Goal: Use online tool/utility: Utilize a website feature to perform a specific function

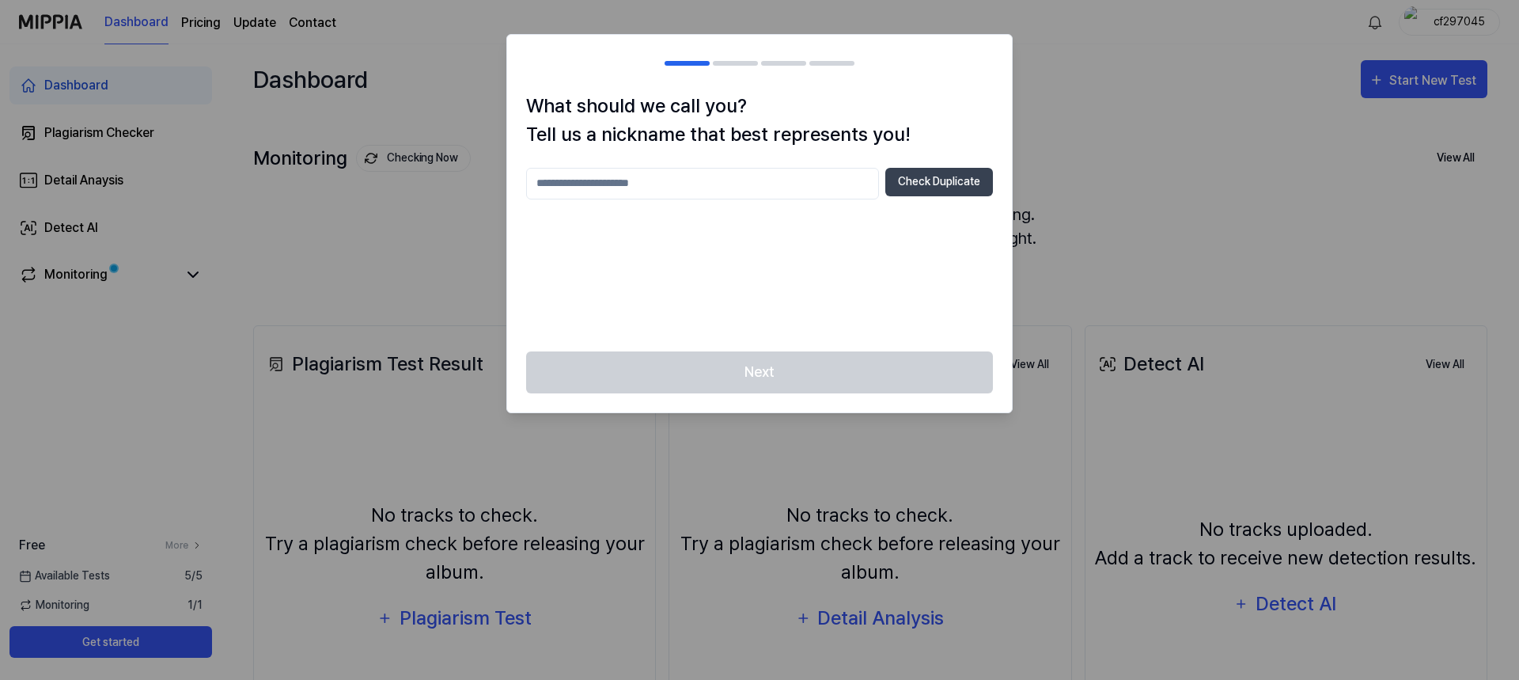
click at [619, 172] on input "text" at bounding box center [702, 184] width 353 height 32
type input "****"
click at [936, 183] on button "Check Duplicate" at bounding box center [939, 182] width 108 height 28
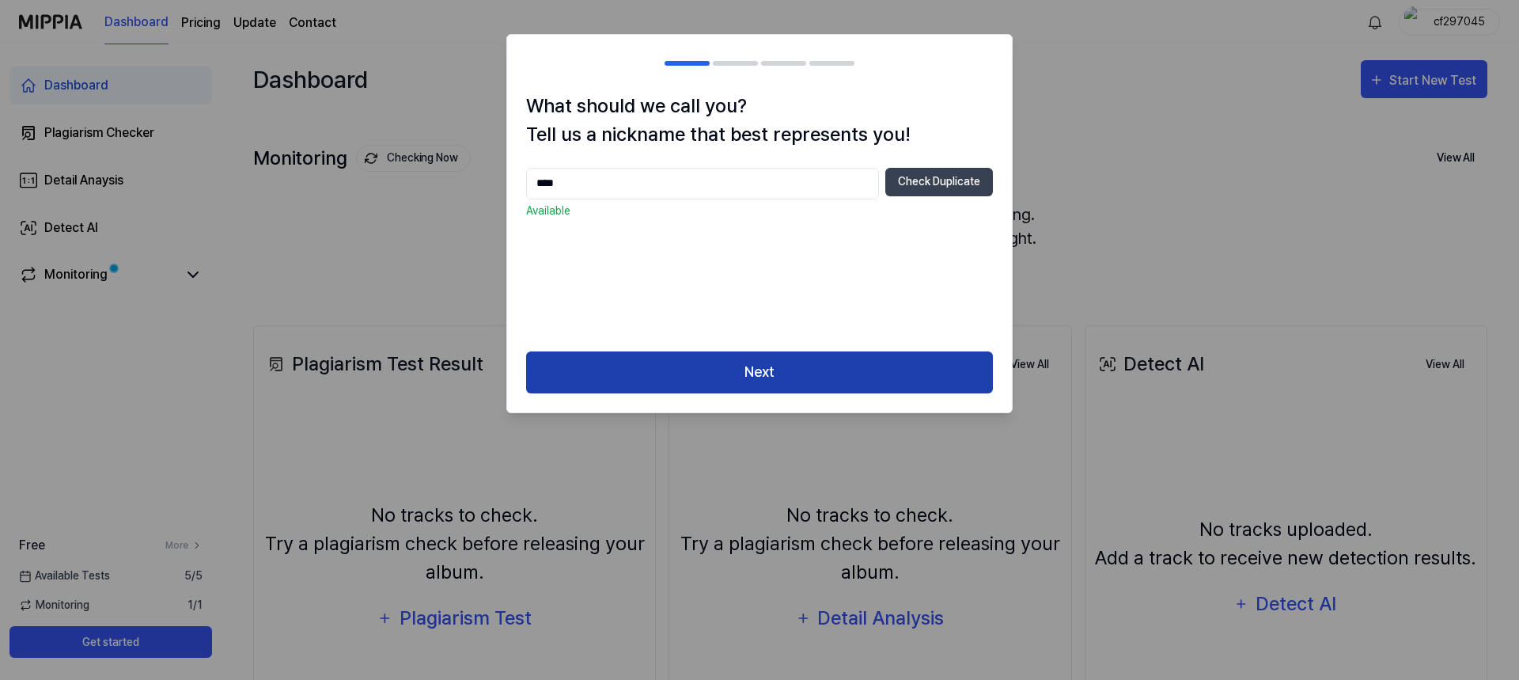
click at [674, 372] on button "Next" at bounding box center [759, 372] width 467 height 42
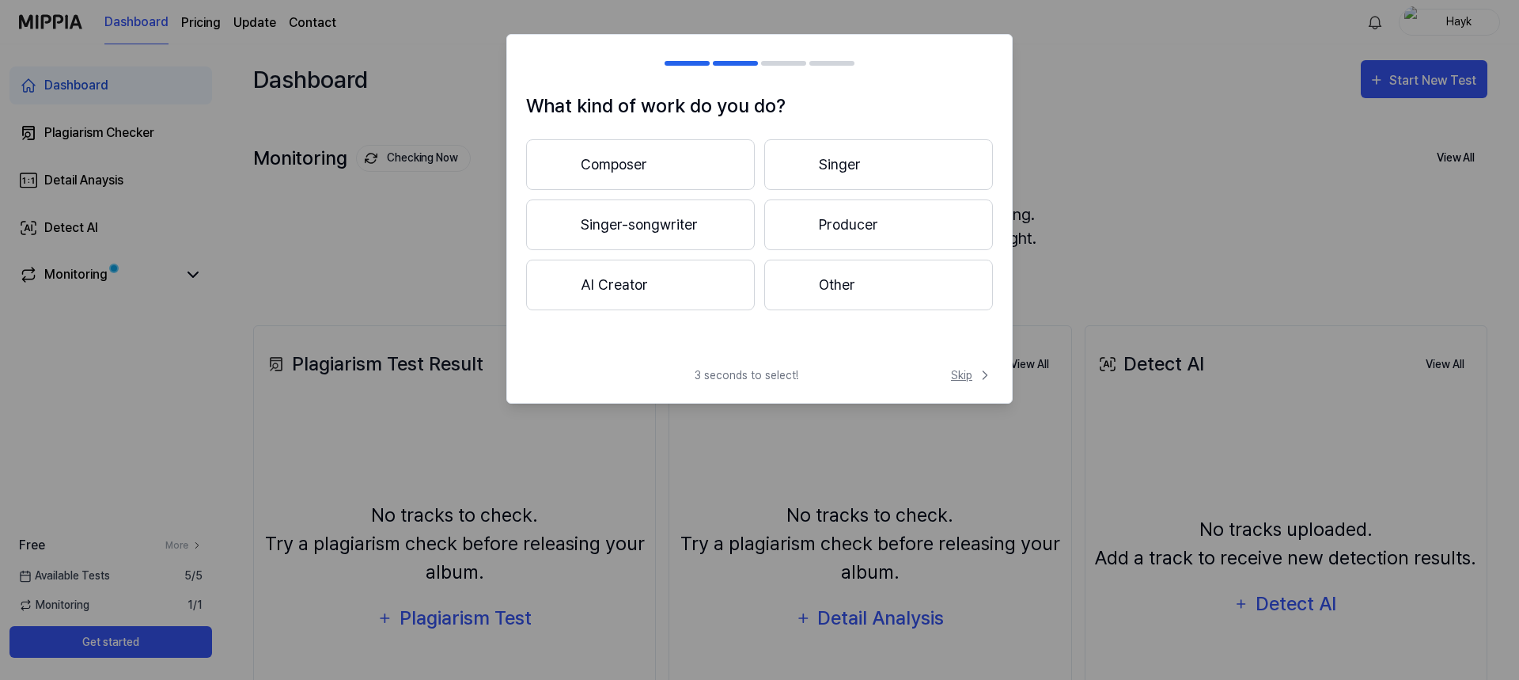
click at [976, 373] on span "Skip" at bounding box center [972, 375] width 42 height 17
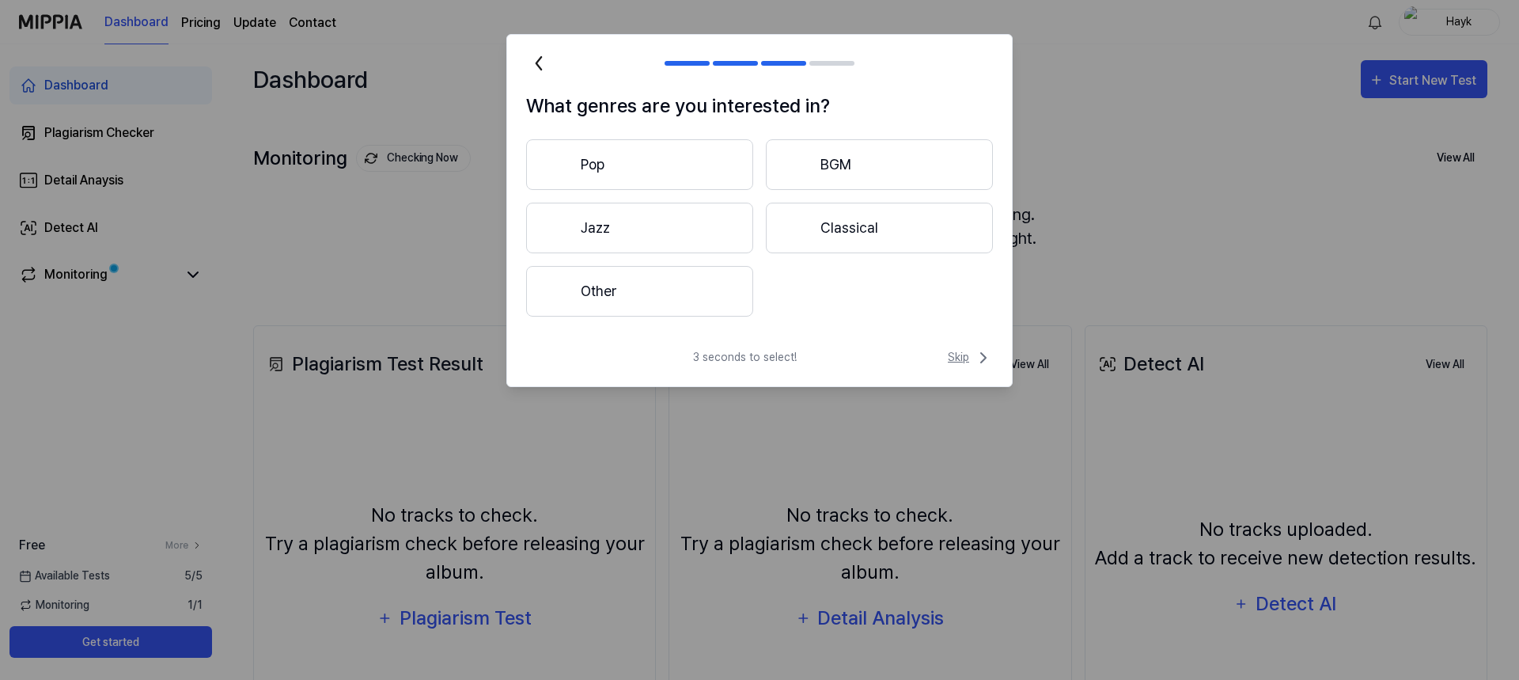
click at [966, 353] on span "Skip" at bounding box center [970, 357] width 45 height 19
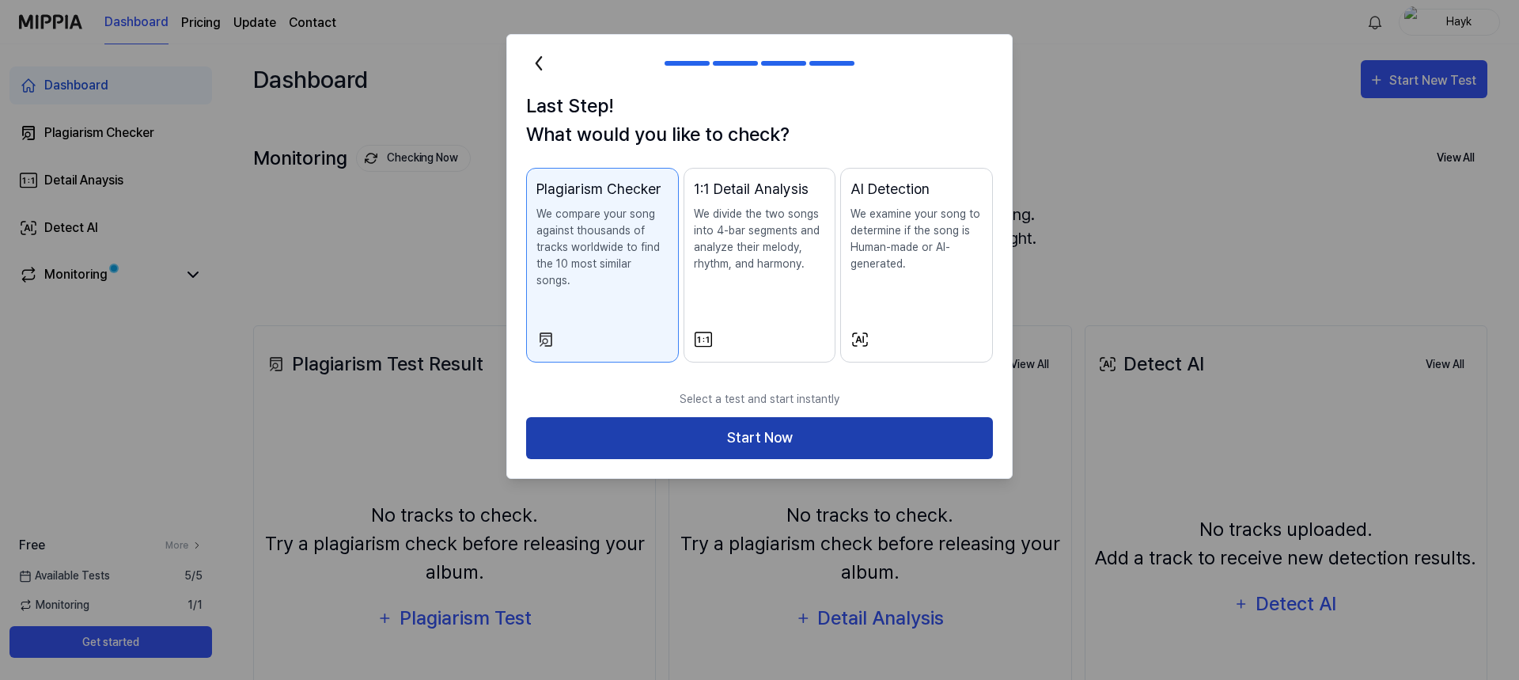
click at [782, 417] on button "Start Now" at bounding box center [759, 438] width 467 height 42
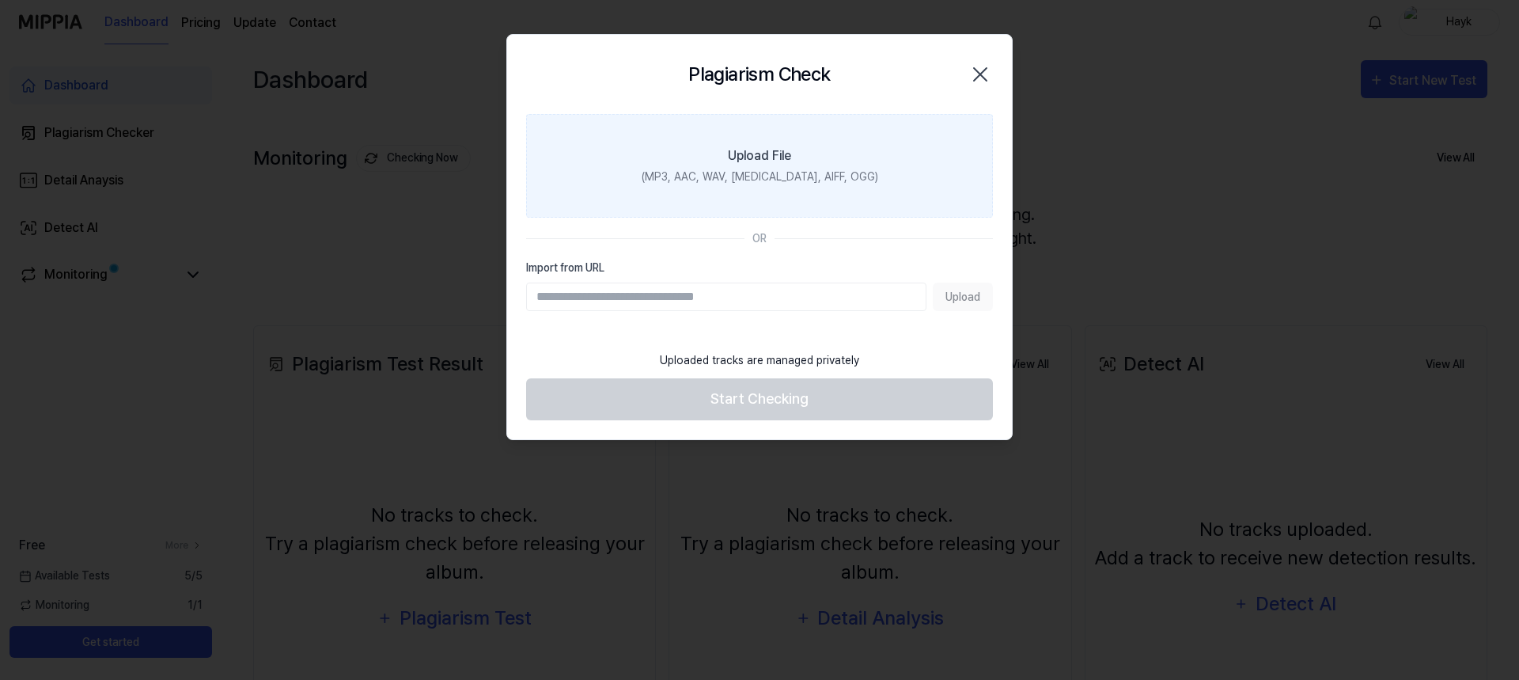
click at [778, 159] on div "Upload File" at bounding box center [759, 155] width 63 height 19
click at [0, 0] on input "Upload File (MP3, AAC, WAV, FLAC, AIFF, OGG)" at bounding box center [0, 0] width 0 height 0
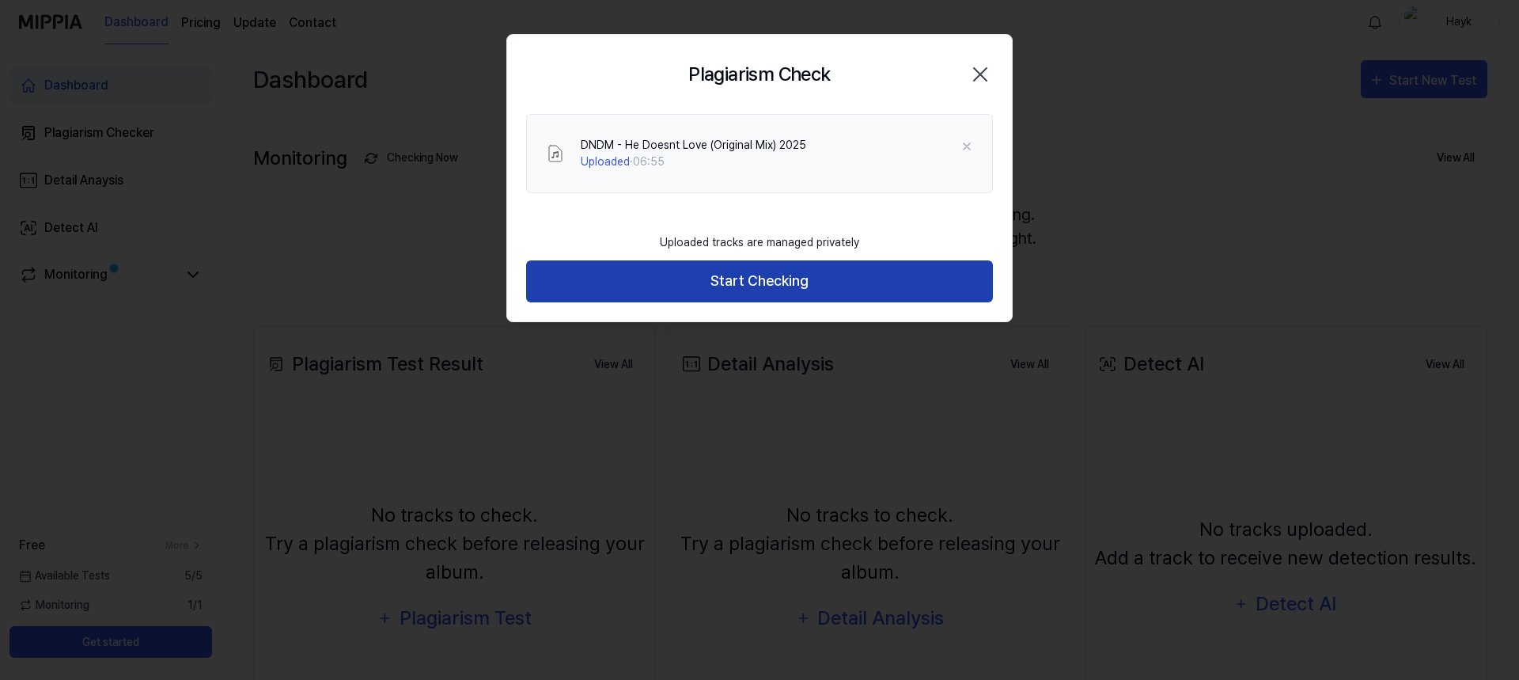
click at [650, 282] on button "Start Checking" at bounding box center [759, 281] width 467 height 42
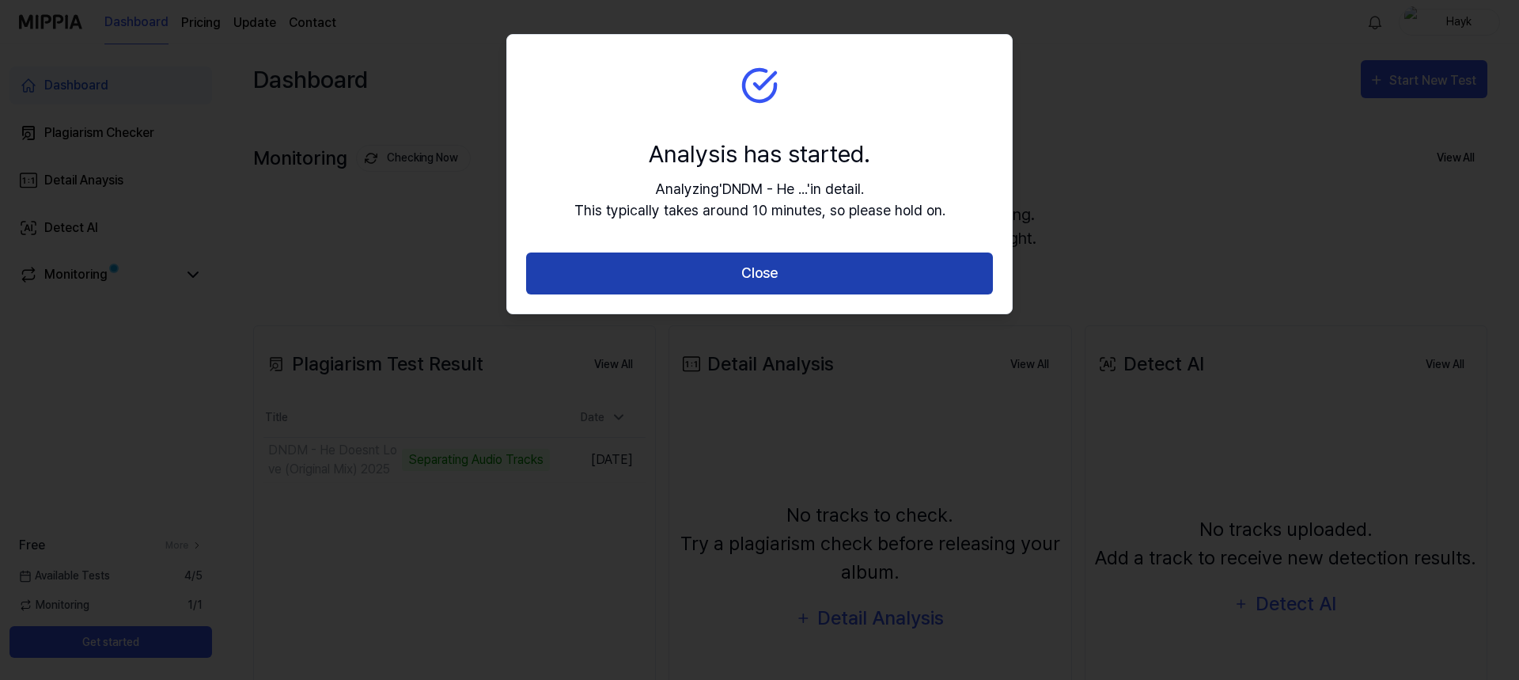
click at [707, 277] on button "Close" at bounding box center [759, 273] width 467 height 42
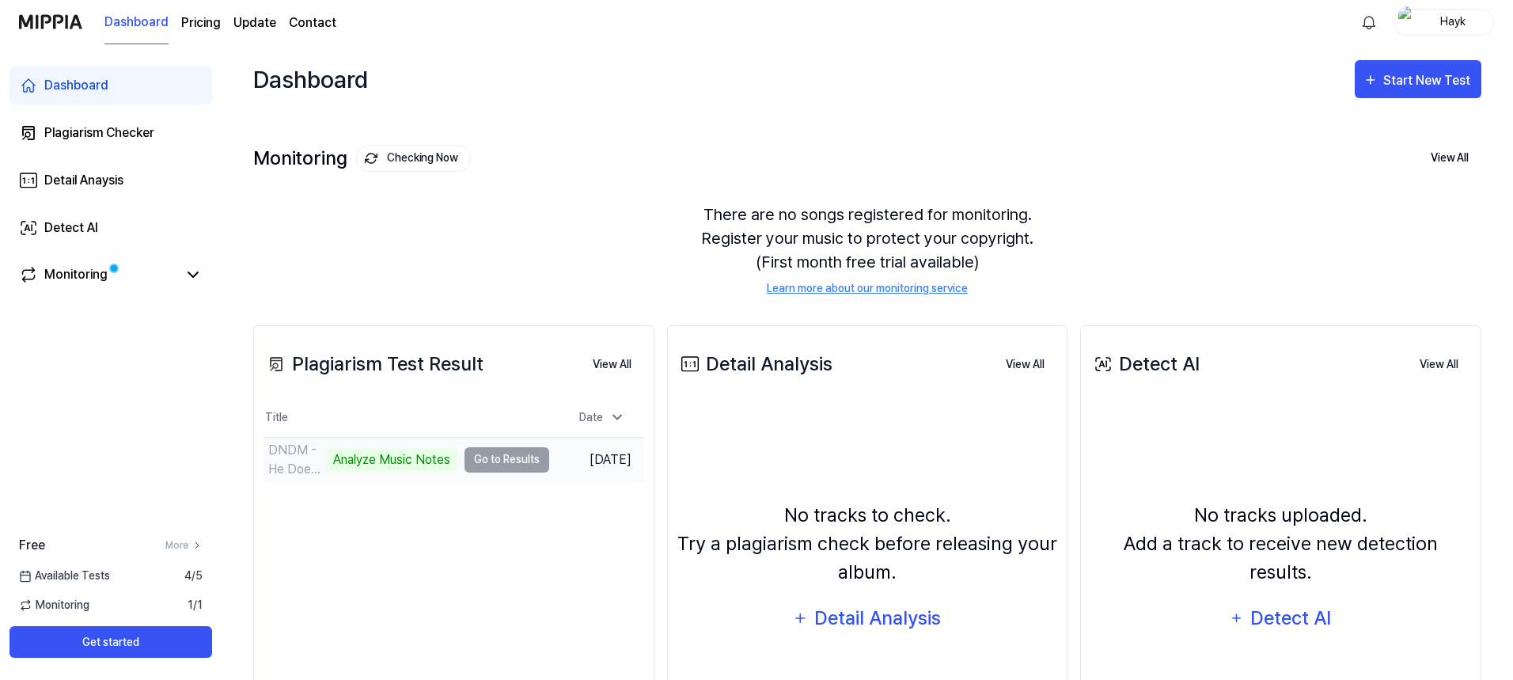
click at [483, 460] on td "DNDM - He Doesnt Love (Original Mix) 2025 Analyze Music Notes Go to Results" at bounding box center [406, 460] width 286 height 44
click at [484, 462] on td "DNDM - He Doesnt Love (Original Mix) 2025 Analyze Music Notes Go to Results" at bounding box center [406, 460] width 286 height 44
click at [489, 457] on button "Go to Results" at bounding box center [506, 459] width 85 height 25
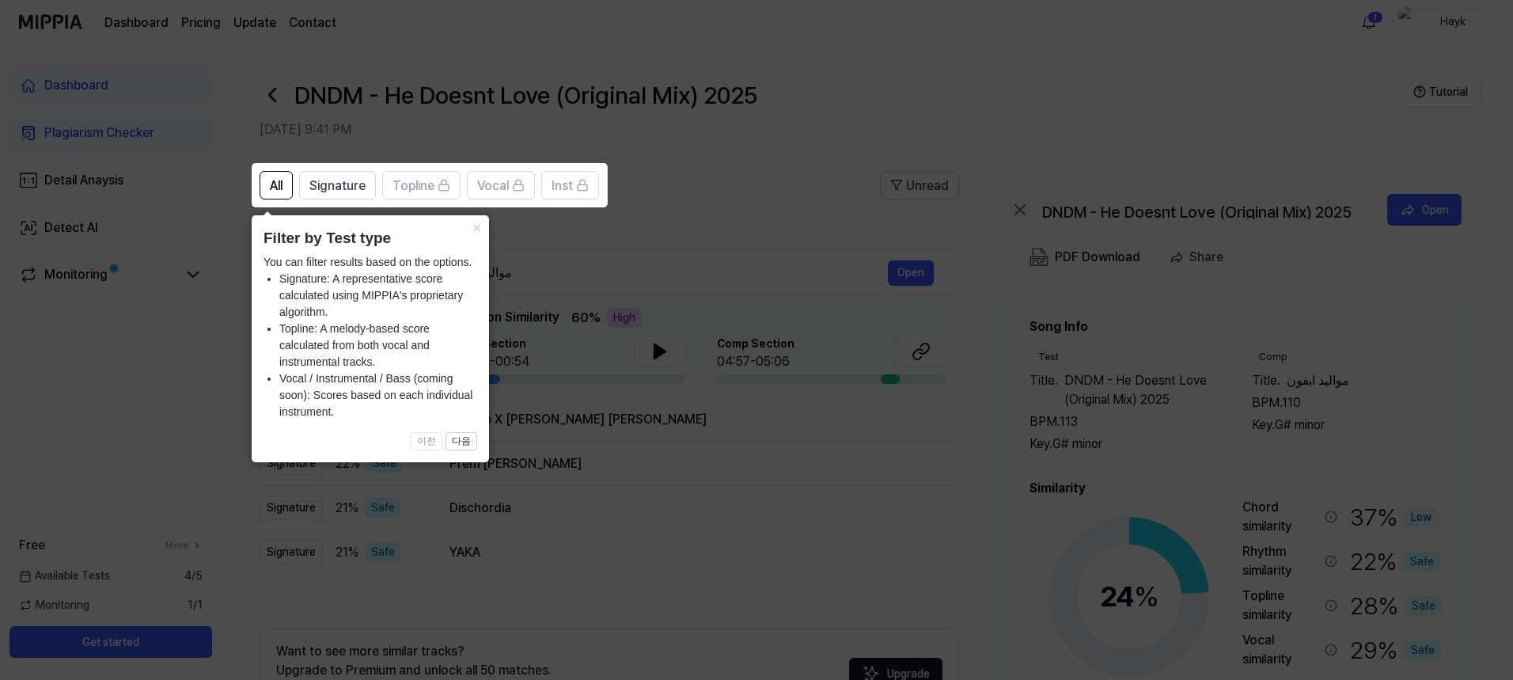
click at [715, 220] on icon at bounding box center [759, 340] width 1519 height 680
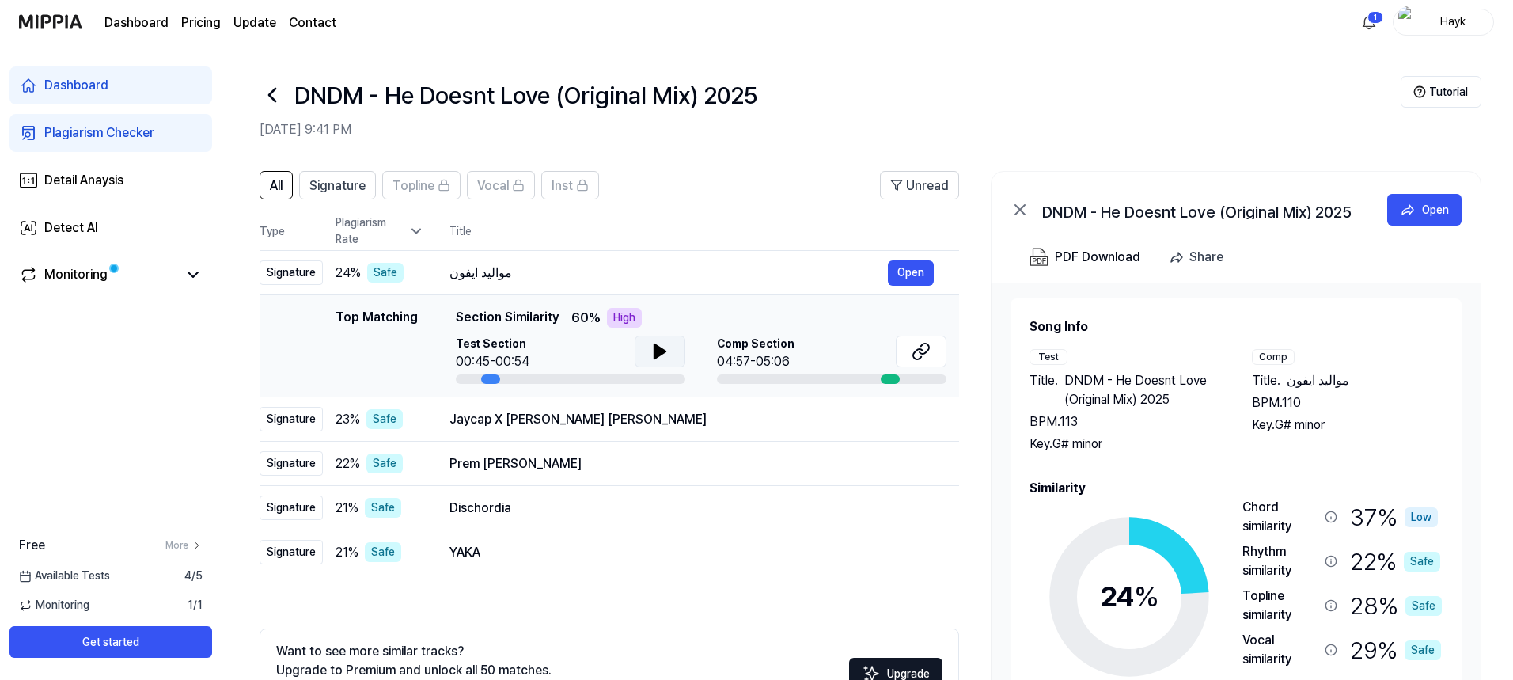
click at [666, 364] on button at bounding box center [660, 351] width 51 height 32
click at [663, 354] on icon at bounding box center [662, 351] width 3 height 13
click at [911, 359] on icon at bounding box center [920, 351] width 19 height 19
click at [487, 419] on div "Jaycap X [PERSON_NAME] [PERSON_NAME]" at bounding box center [668, 419] width 438 height 19
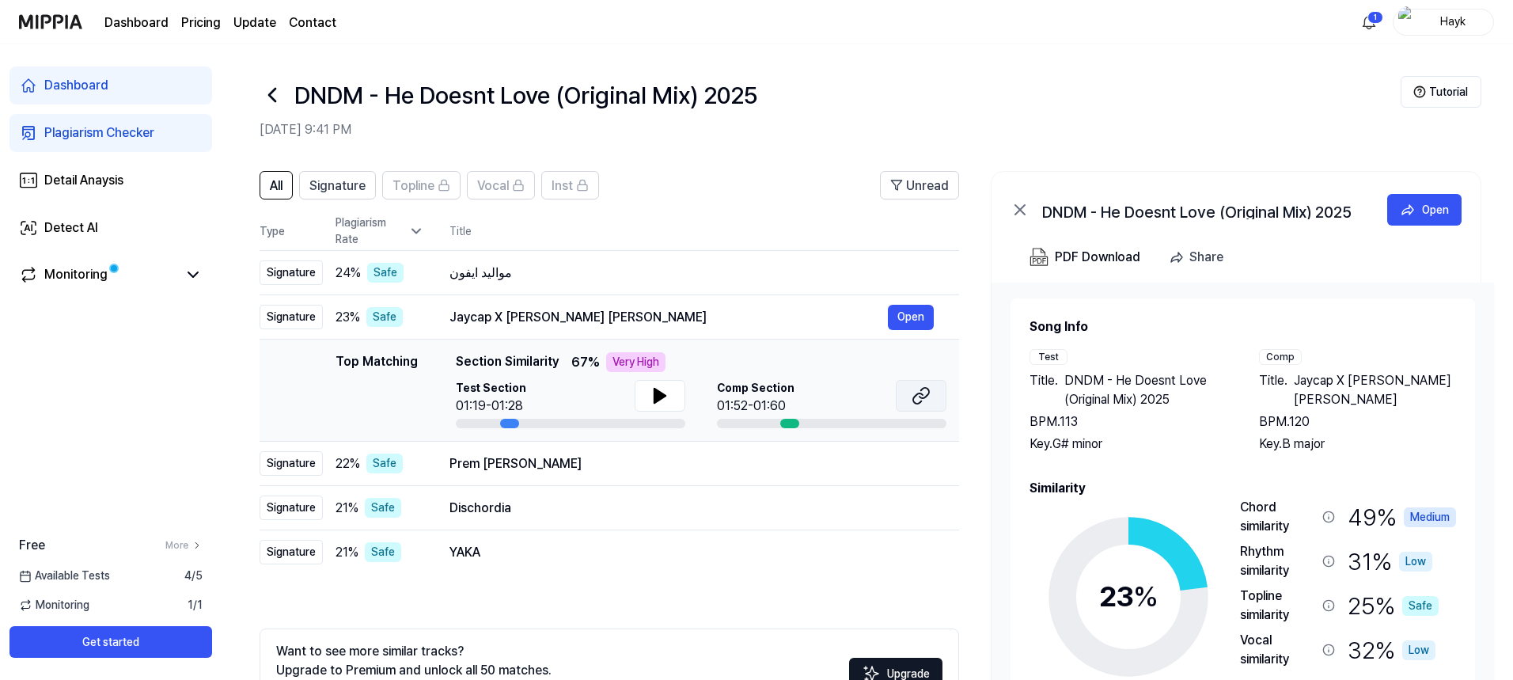
click at [923, 401] on icon at bounding box center [920, 395] width 19 height 19
click at [453, 549] on div "YAKA" at bounding box center [668, 552] width 438 height 19
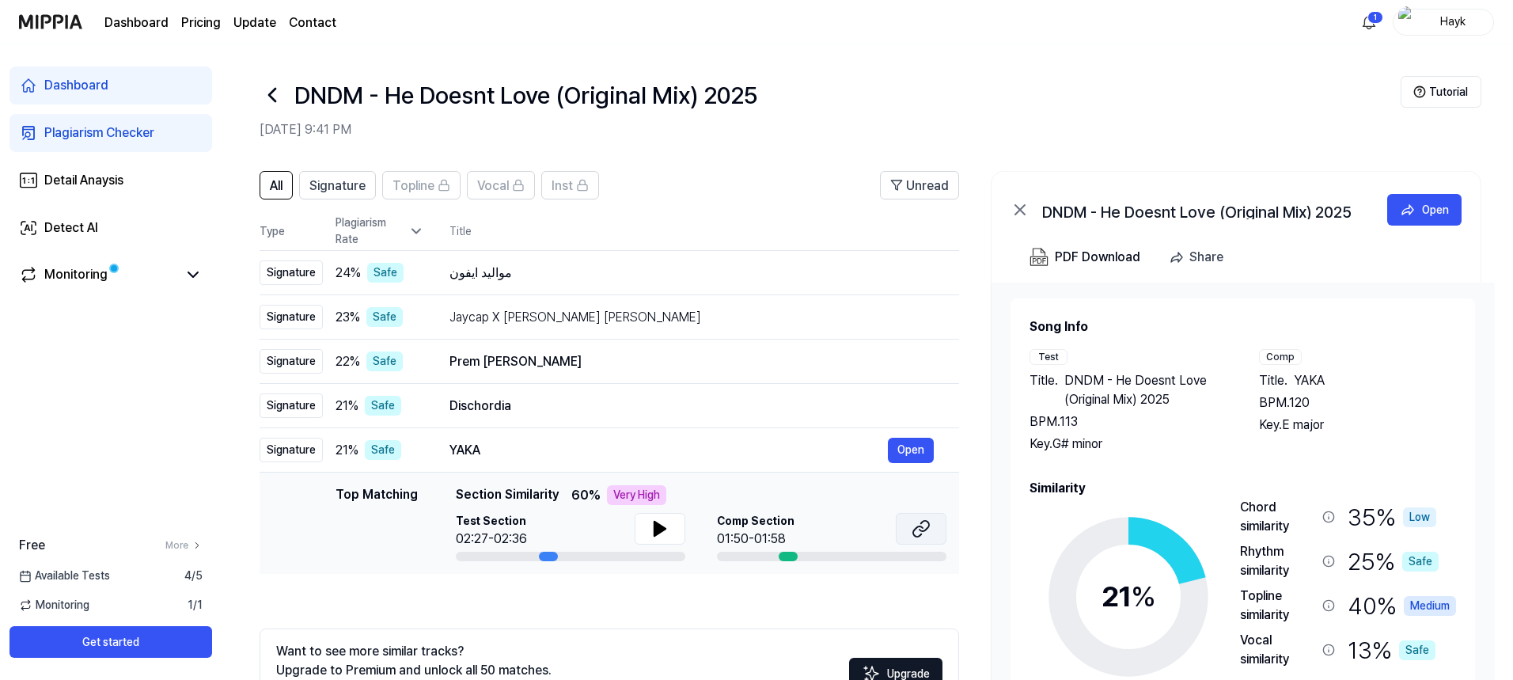
click at [924, 538] on button at bounding box center [921, 529] width 51 height 32
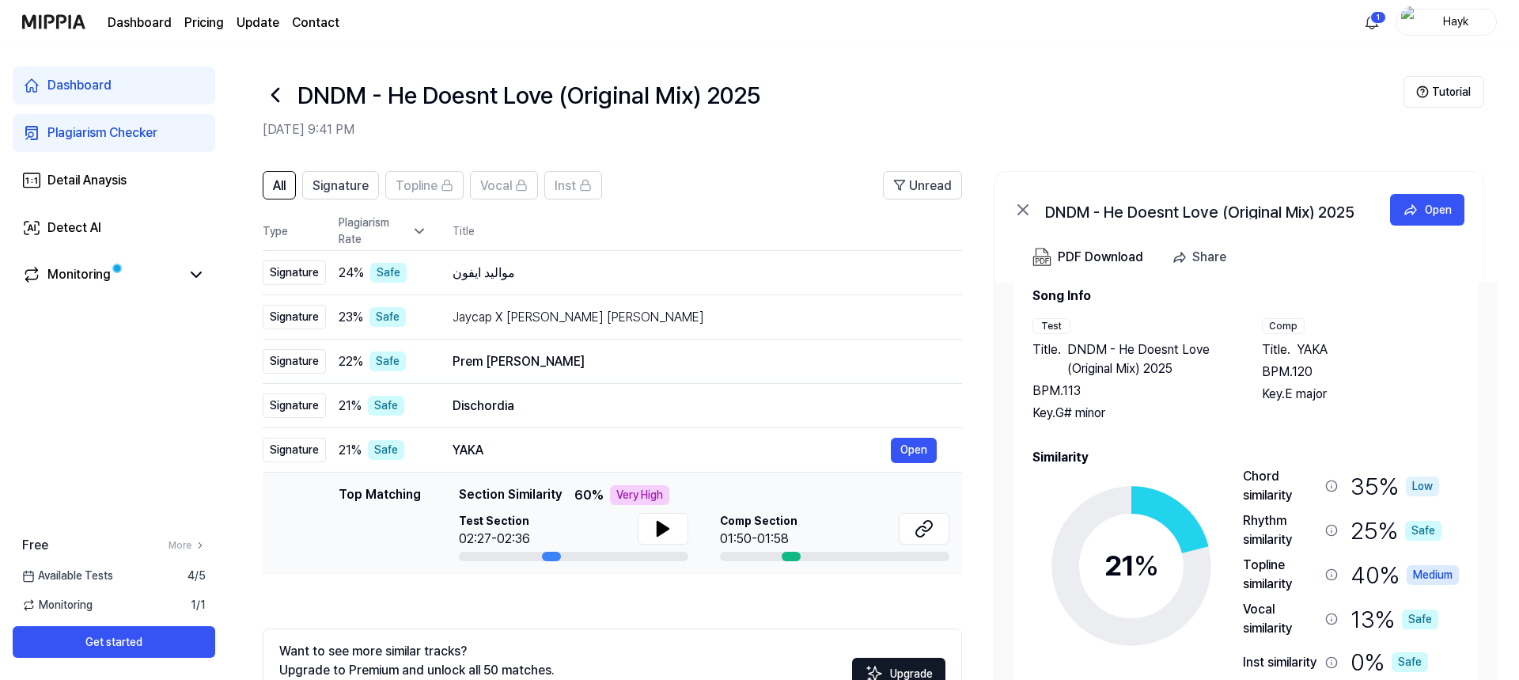
scroll to position [68, 0]
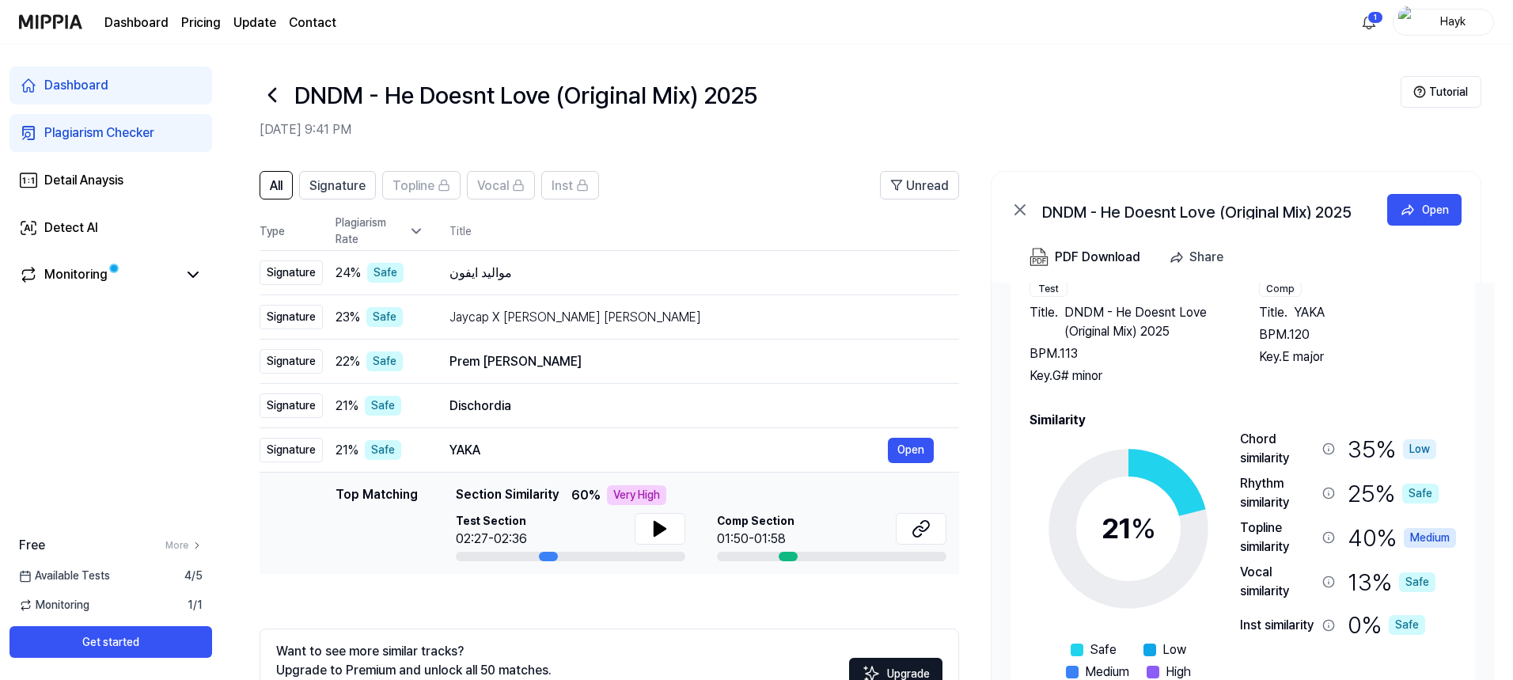
click at [1266, 445] on div "Chord similarity" at bounding box center [1278, 449] width 76 height 38
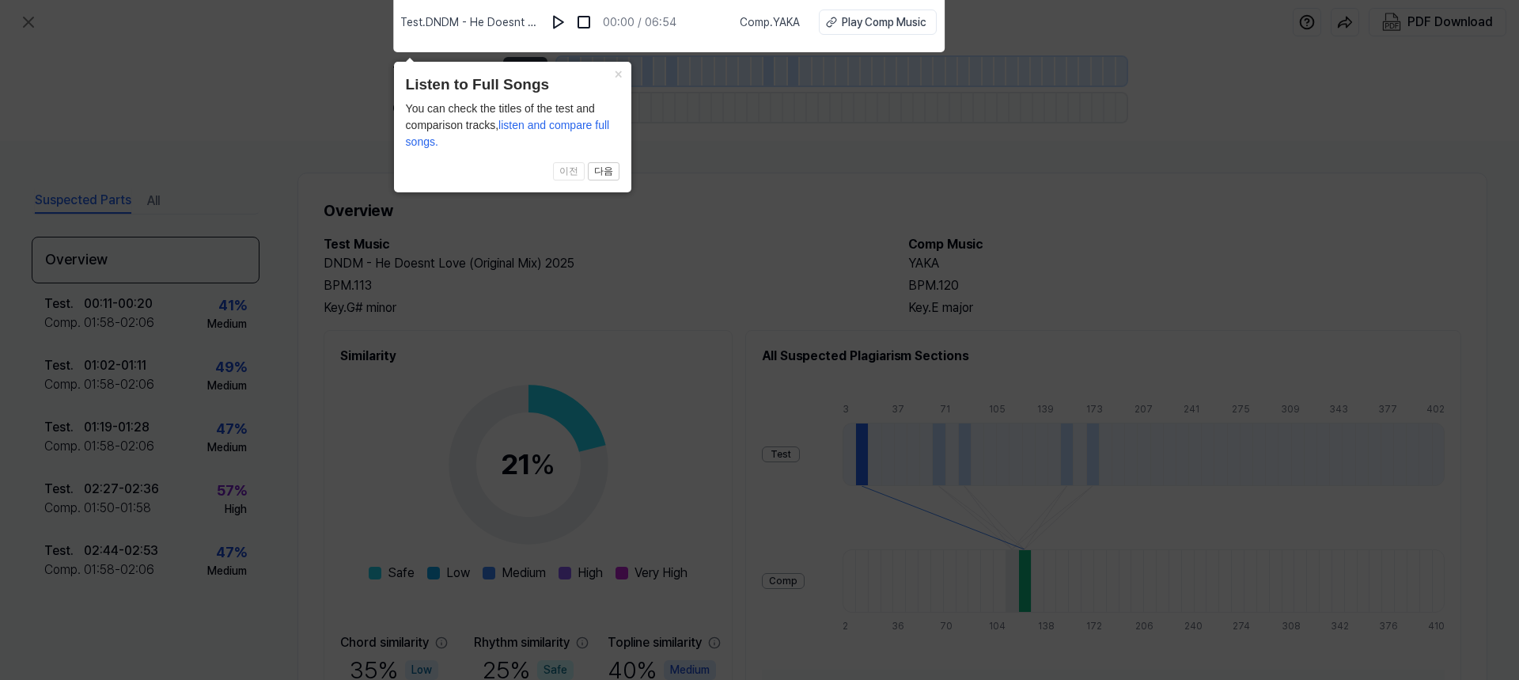
click at [784, 157] on icon at bounding box center [759, 336] width 1519 height 688
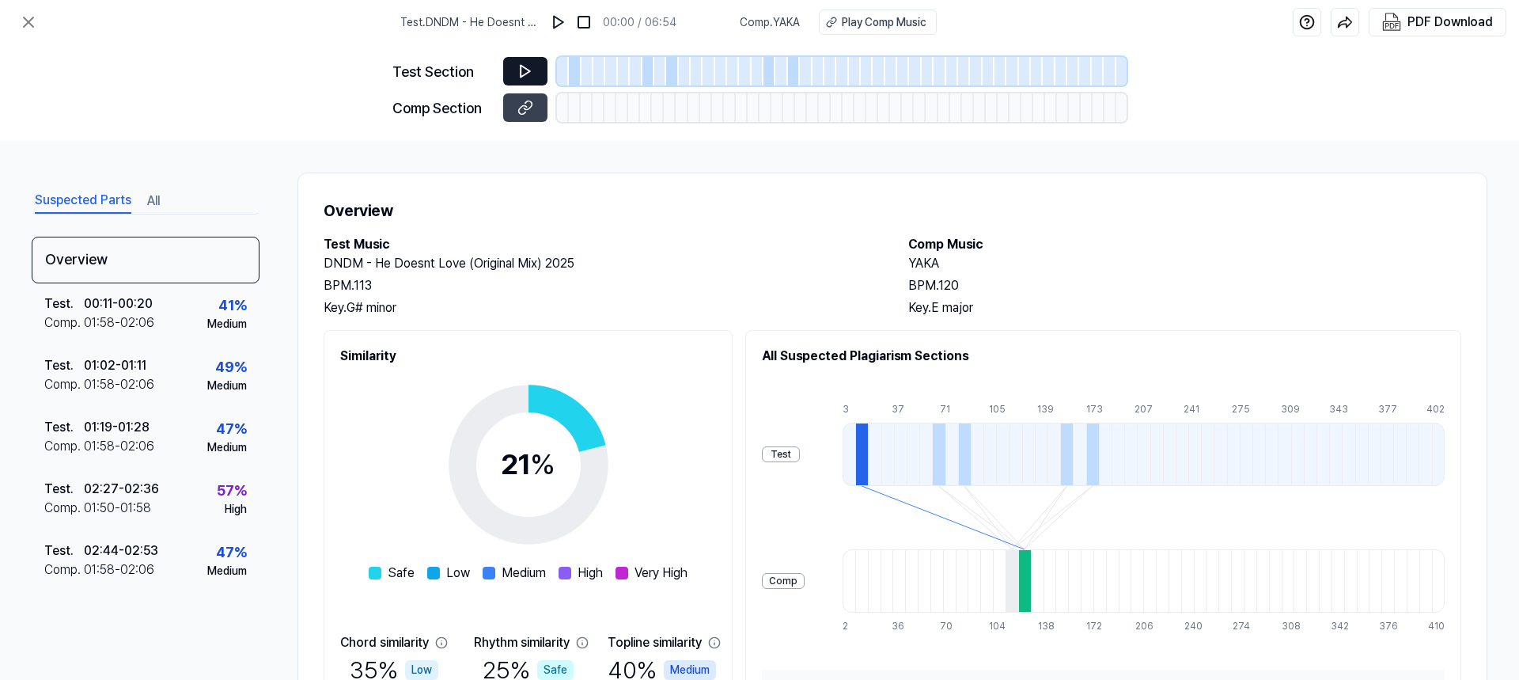
click at [526, 70] on icon at bounding box center [525, 71] width 16 height 16
click at [526, 64] on icon at bounding box center [525, 71] width 16 height 16
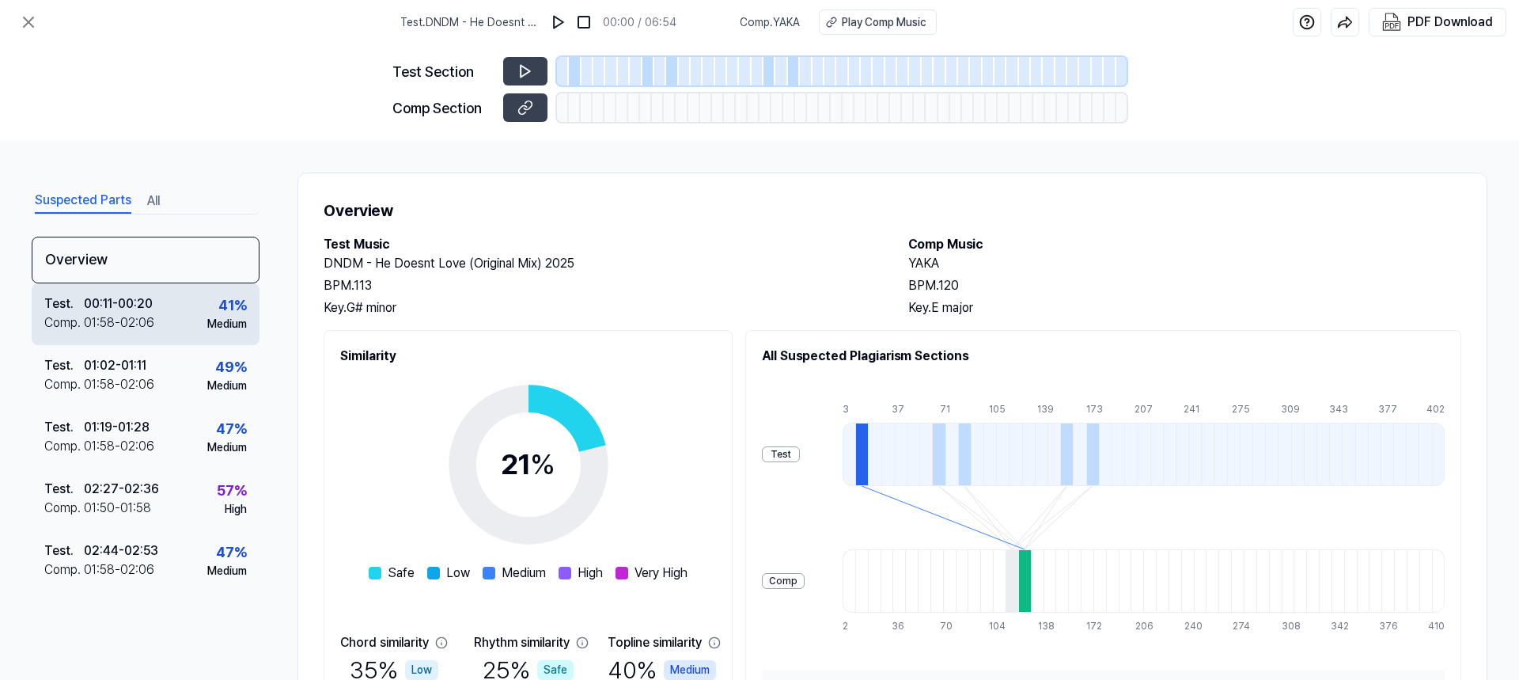
click at [79, 317] on div "Comp ." at bounding box center [64, 322] width 40 height 19
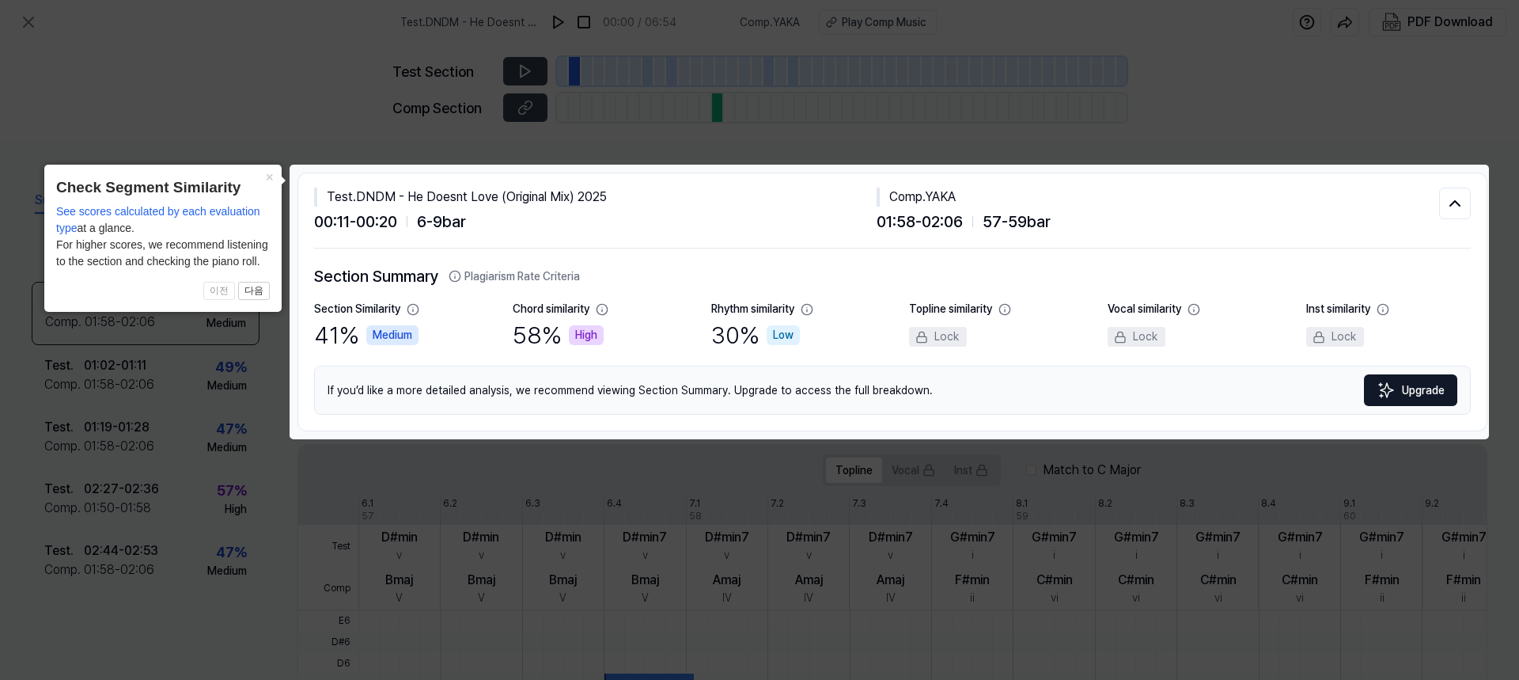
click at [116, 87] on icon at bounding box center [759, 340] width 1519 height 680
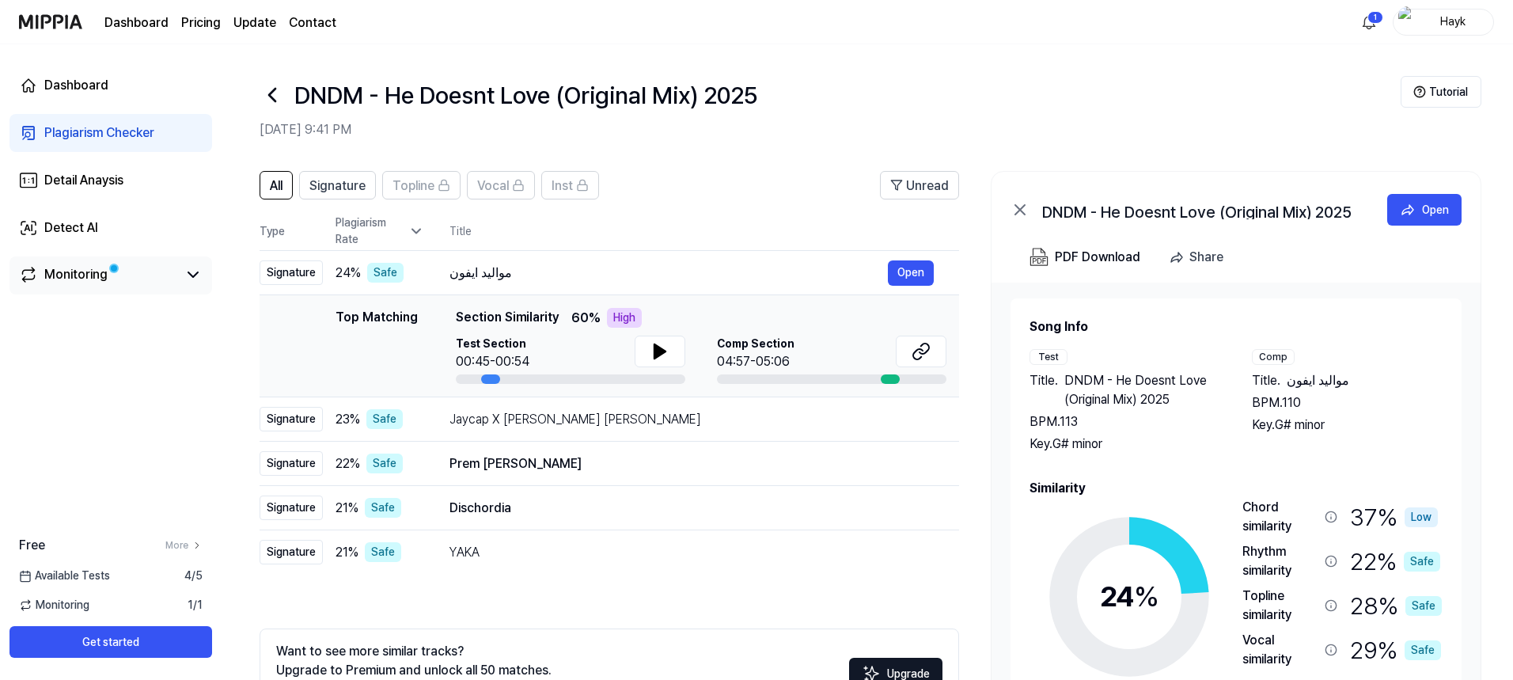
click at [62, 282] on div "Monitoring" at bounding box center [75, 274] width 63 height 19
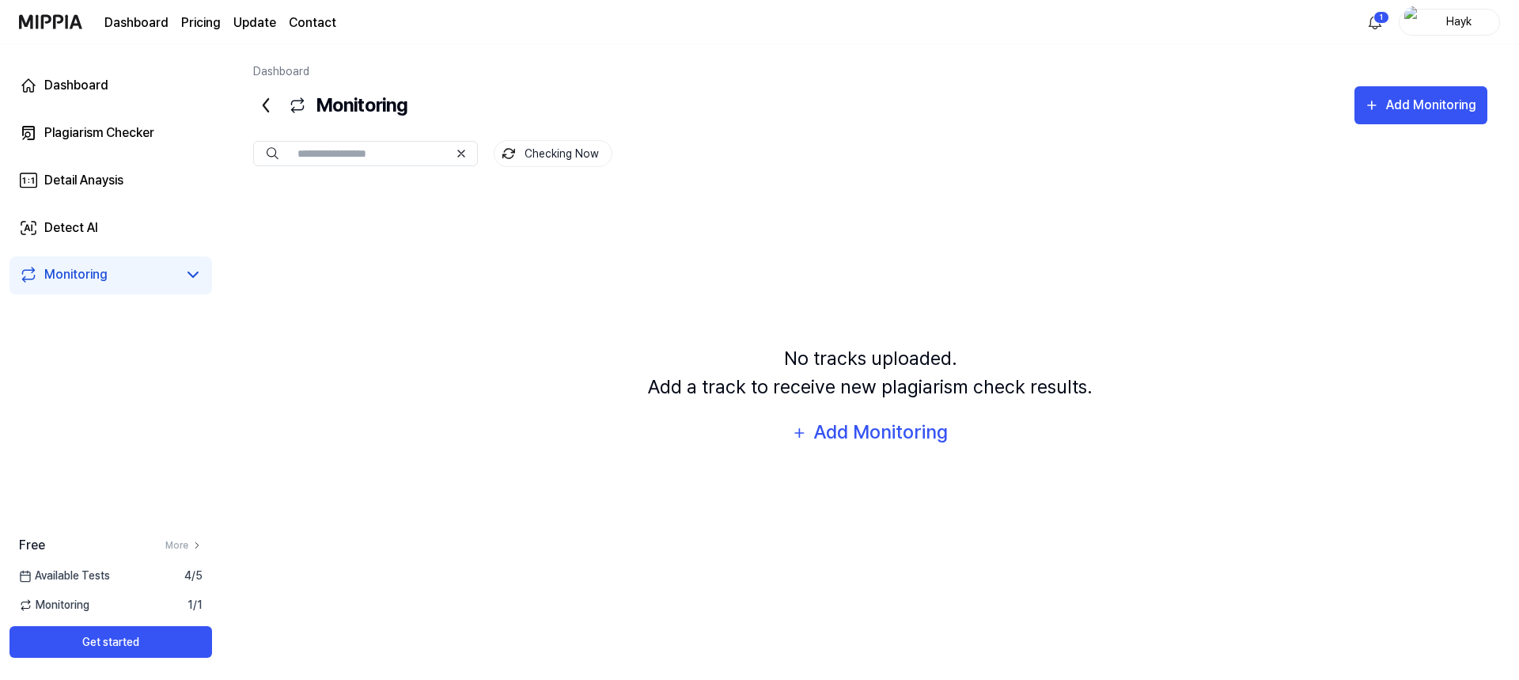
click at [267, 100] on icon at bounding box center [265, 105] width 5 height 13
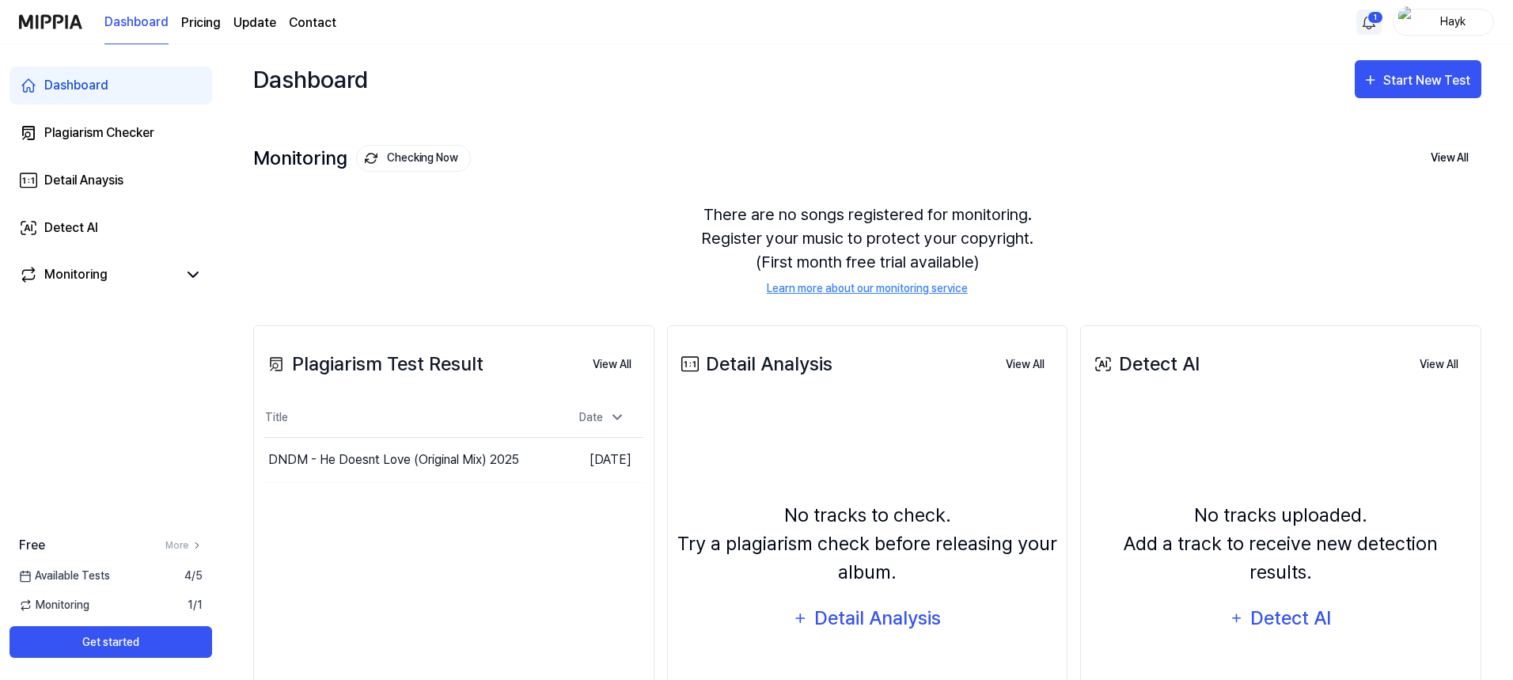
click at [1362, 25] on html "Dashboard Pricing Update Contact 1 Hayk Dashboard Plagiarism Checker Detail Ana…" at bounding box center [756, 340] width 1513 height 680
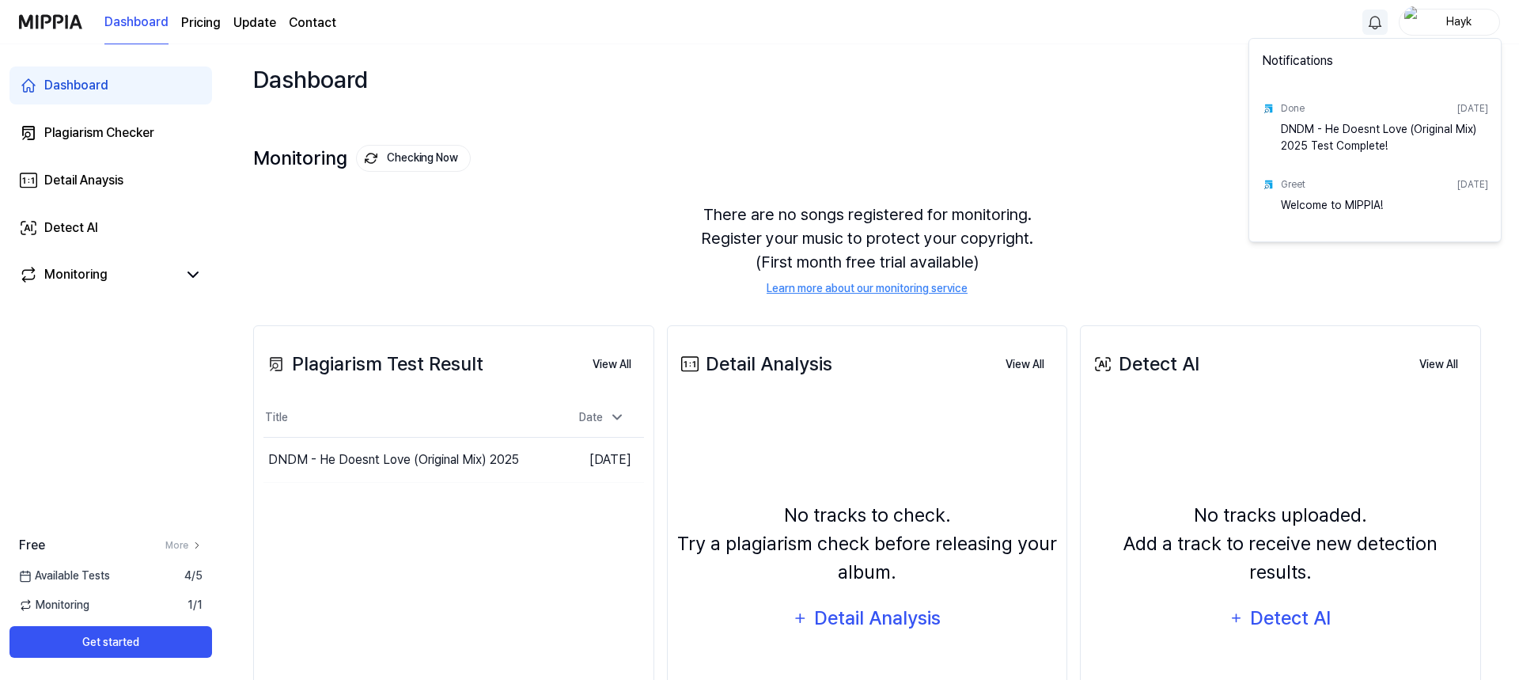
click at [1366, 22] on html "Dashboard Pricing Update Contact Hayk Dashboard Plagiarism Checker Detail Anays…" at bounding box center [759, 340] width 1519 height 680
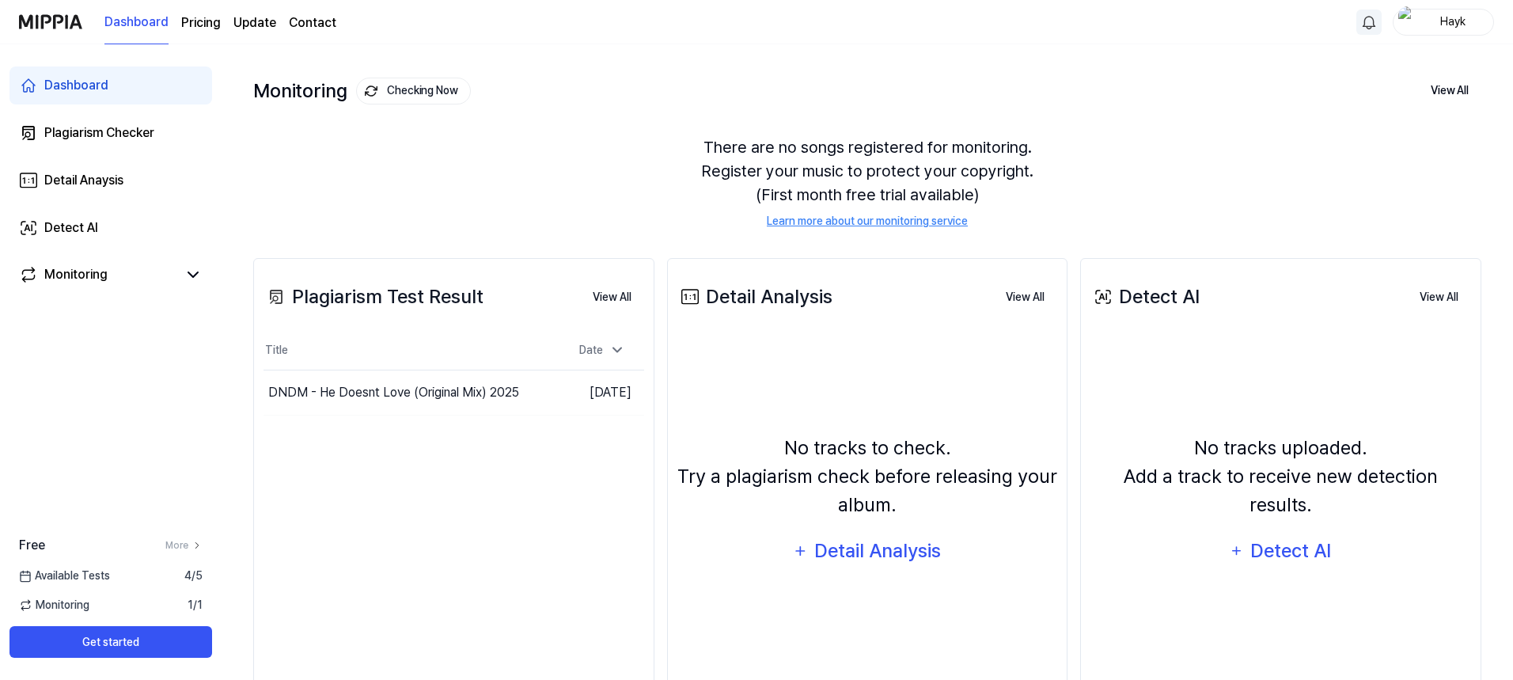
scroll to position [142, 0]
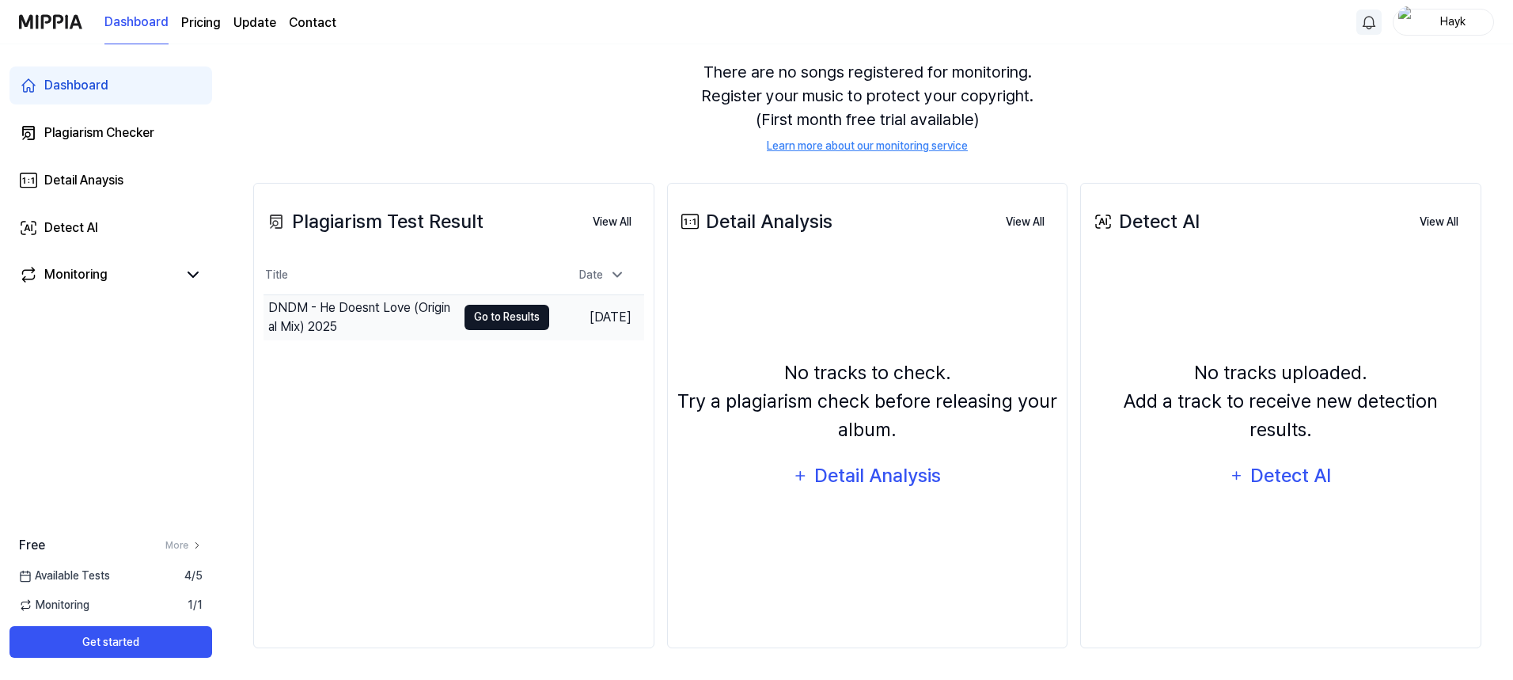
click at [484, 321] on button "Go to Results" at bounding box center [506, 317] width 85 height 25
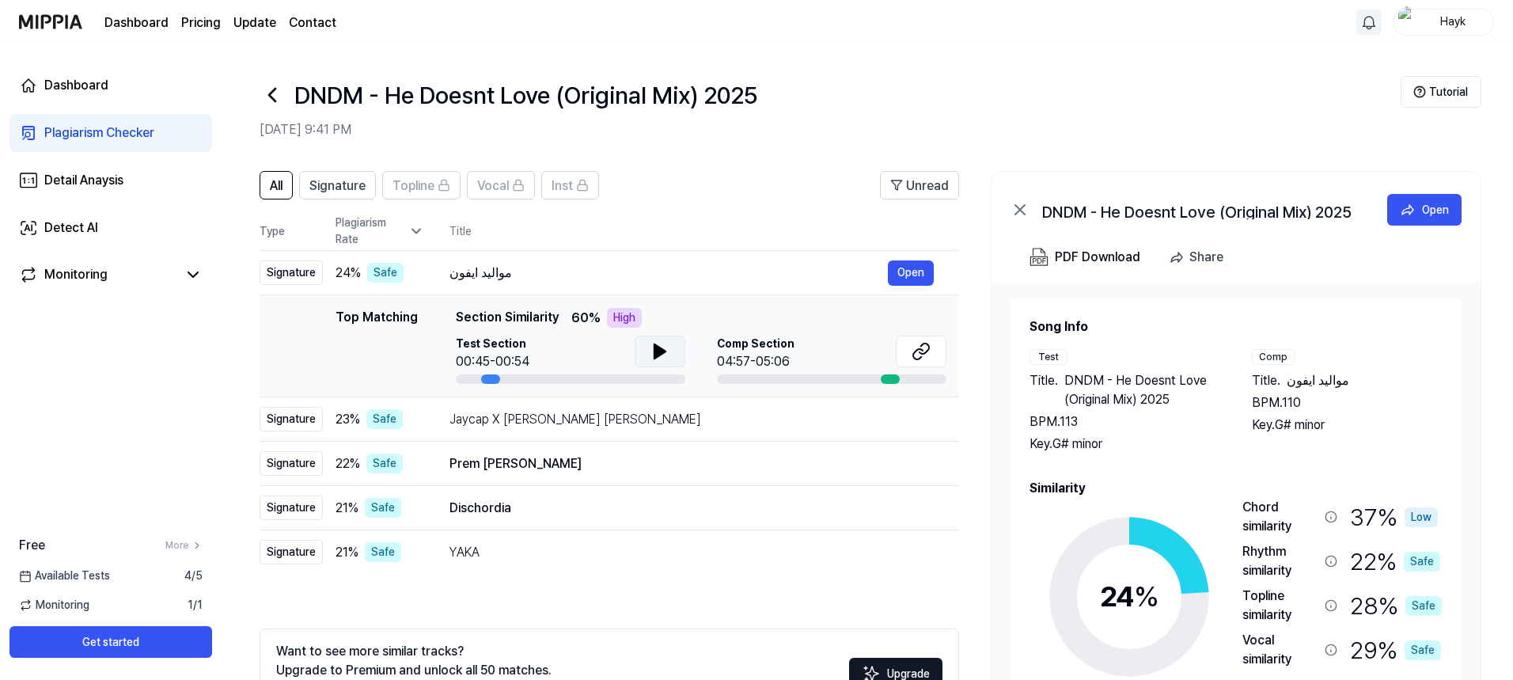
click at [646, 348] on button at bounding box center [660, 351] width 51 height 32
click at [610, 315] on div "High" at bounding box center [624, 318] width 35 height 20
click at [492, 466] on div "Prem [PERSON_NAME]" at bounding box center [668, 463] width 438 height 19
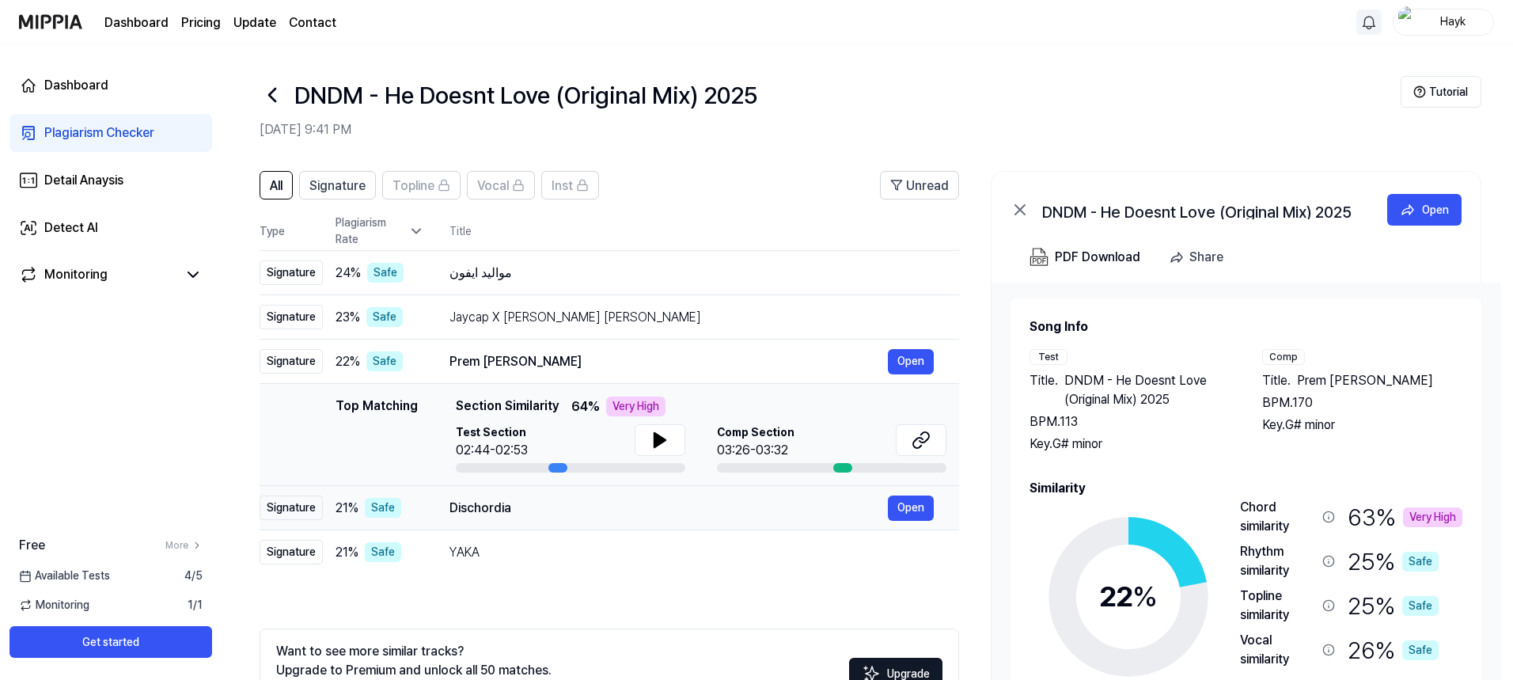
click at [490, 510] on div "Dischordia" at bounding box center [668, 507] width 438 height 19
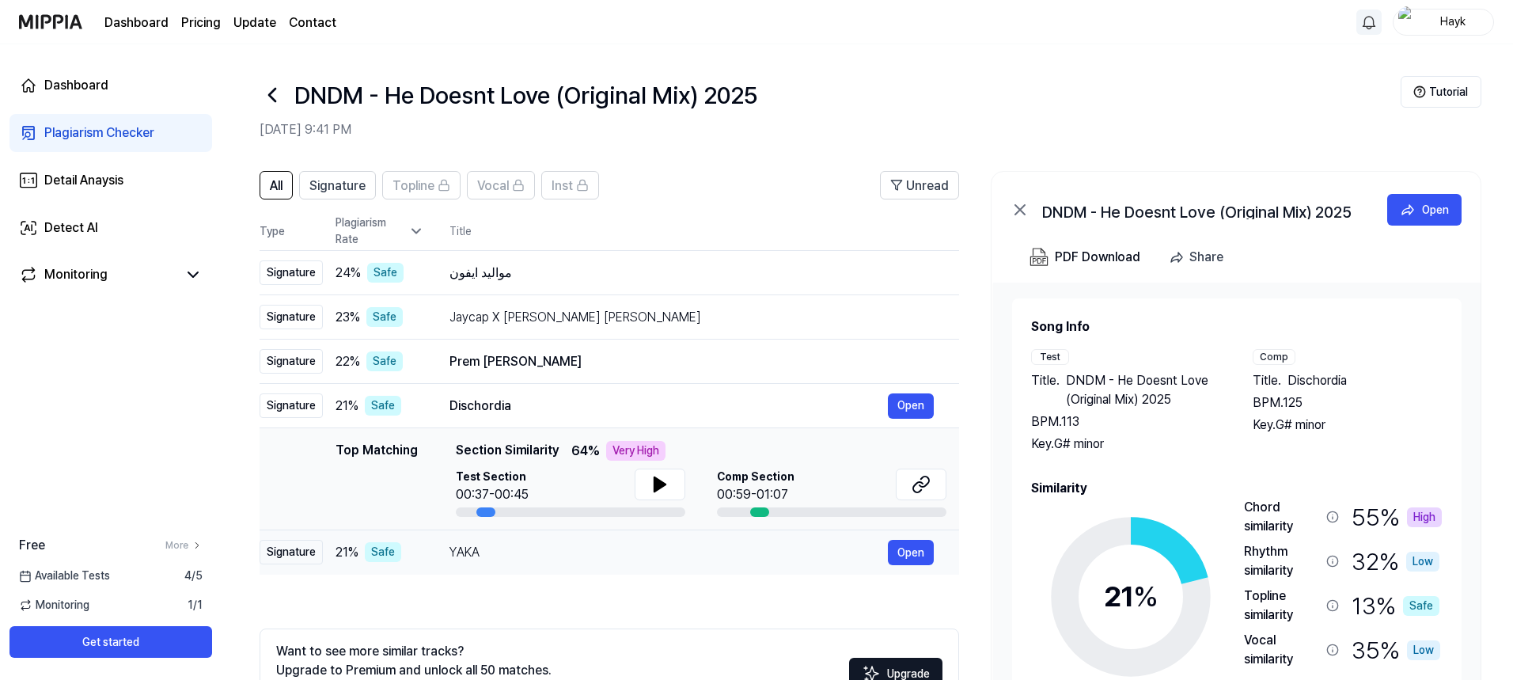
click at [467, 563] on div "YAKA Open" at bounding box center [691, 552] width 484 height 25
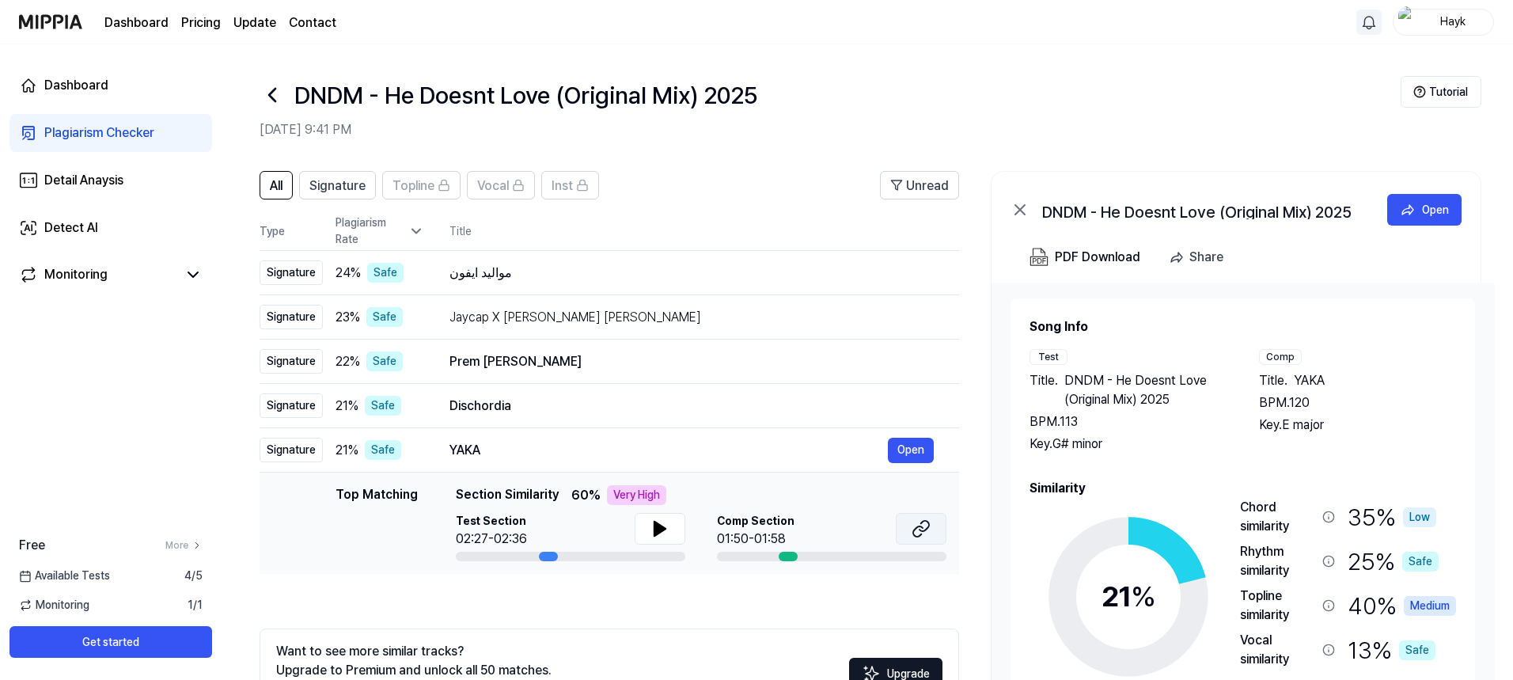
click at [913, 535] on icon at bounding box center [917, 531] width 9 height 10
click at [474, 446] on div "YAKA" at bounding box center [668, 450] width 438 height 19
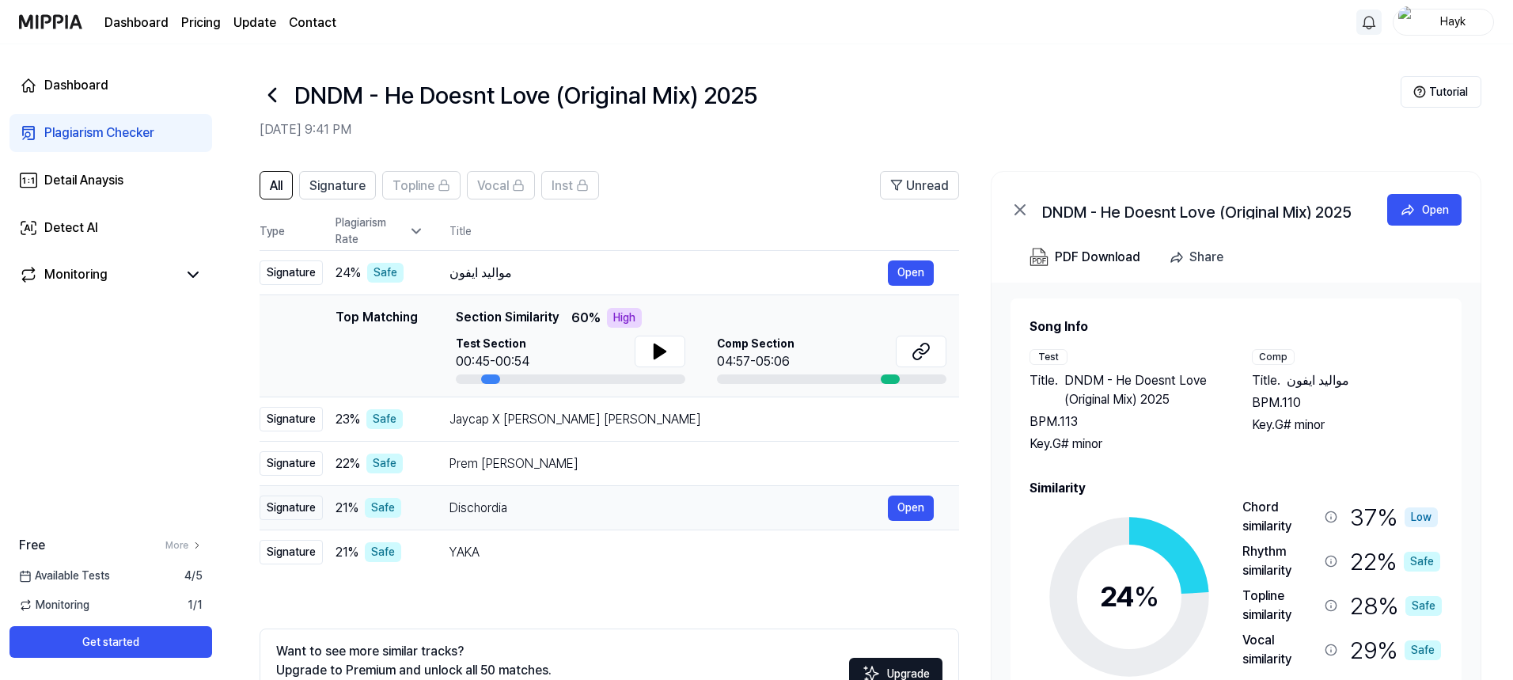
click at [468, 510] on div "Dischordia" at bounding box center [668, 507] width 438 height 19
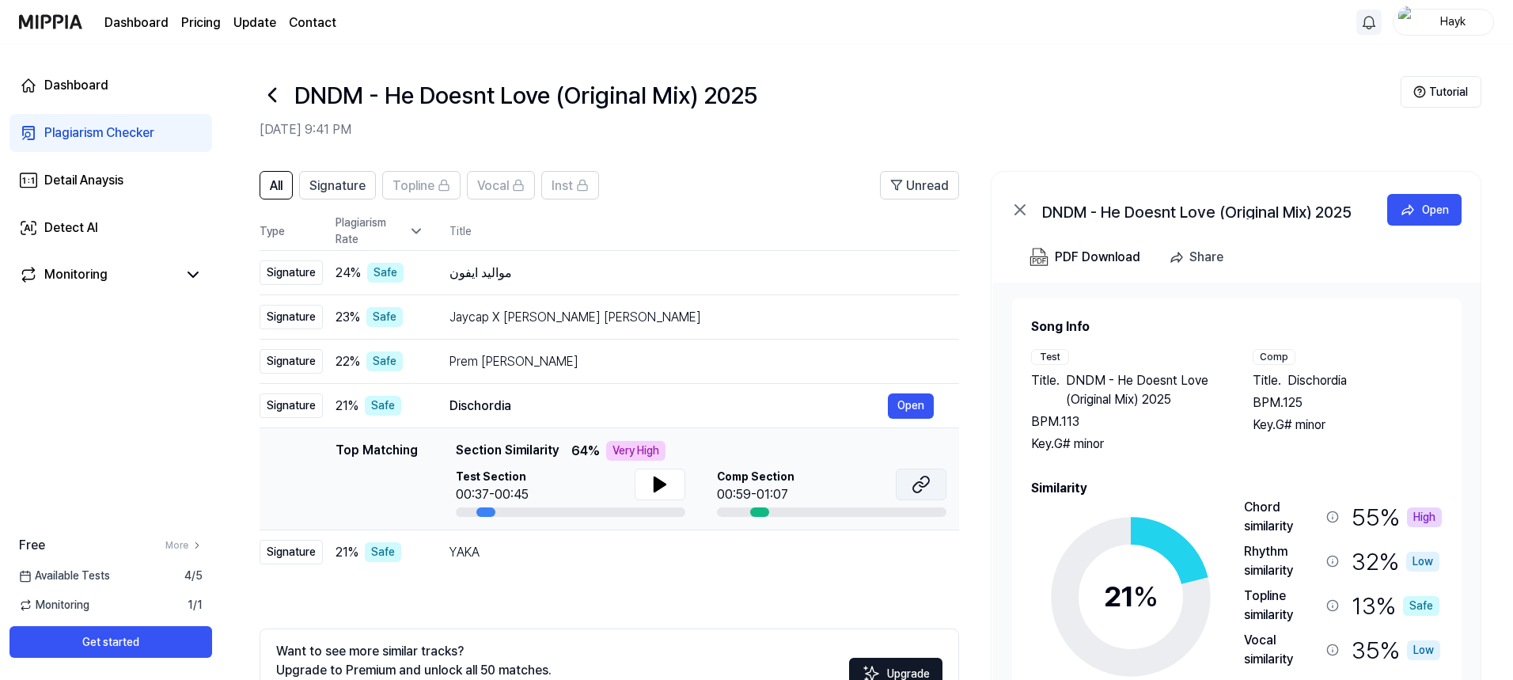
click at [921, 487] on icon at bounding box center [920, 484] width 19 height 19
click at [460, 362] on div "Prem [PERSON_NAME]" at bounding box center [668, 361] width 438 height 19
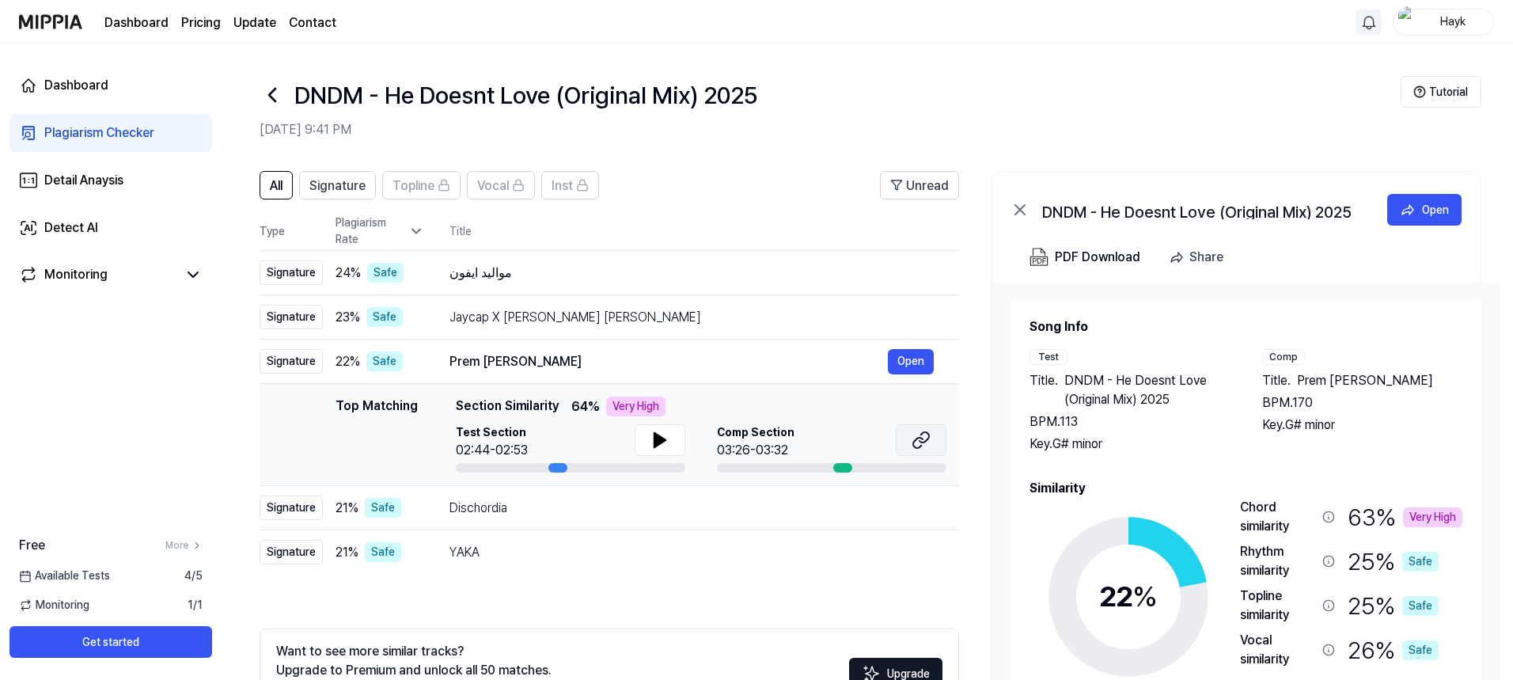
click at [933, 447] on button at bounding box center [921, 440] width 51 height 32
click at [466, 319] on div "Jaycap X [PERSON_NAME] [PERSON_NAME]" at bounding box center [668, 317] width 438 height 19
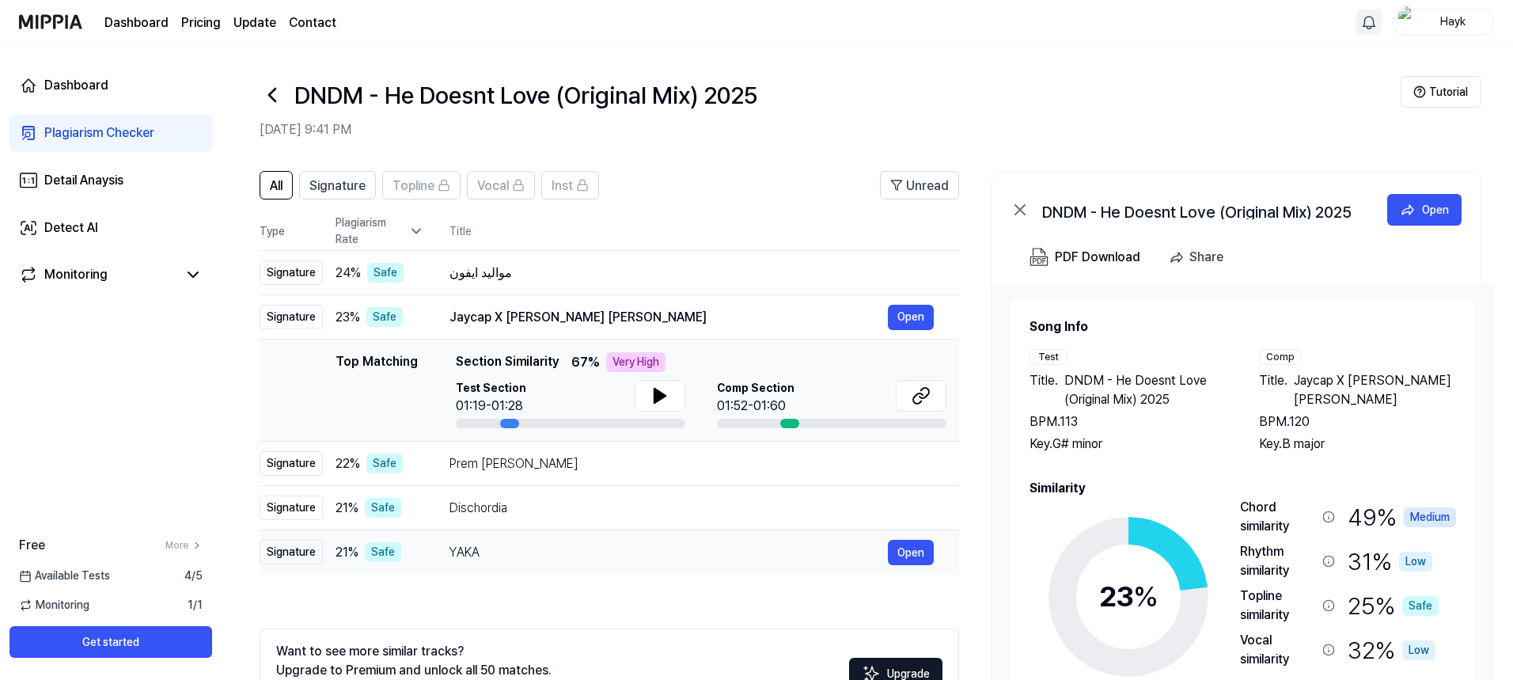
click at [474, 549] on div "YAKA" at bounding box center [668, 552] width 438 height 19
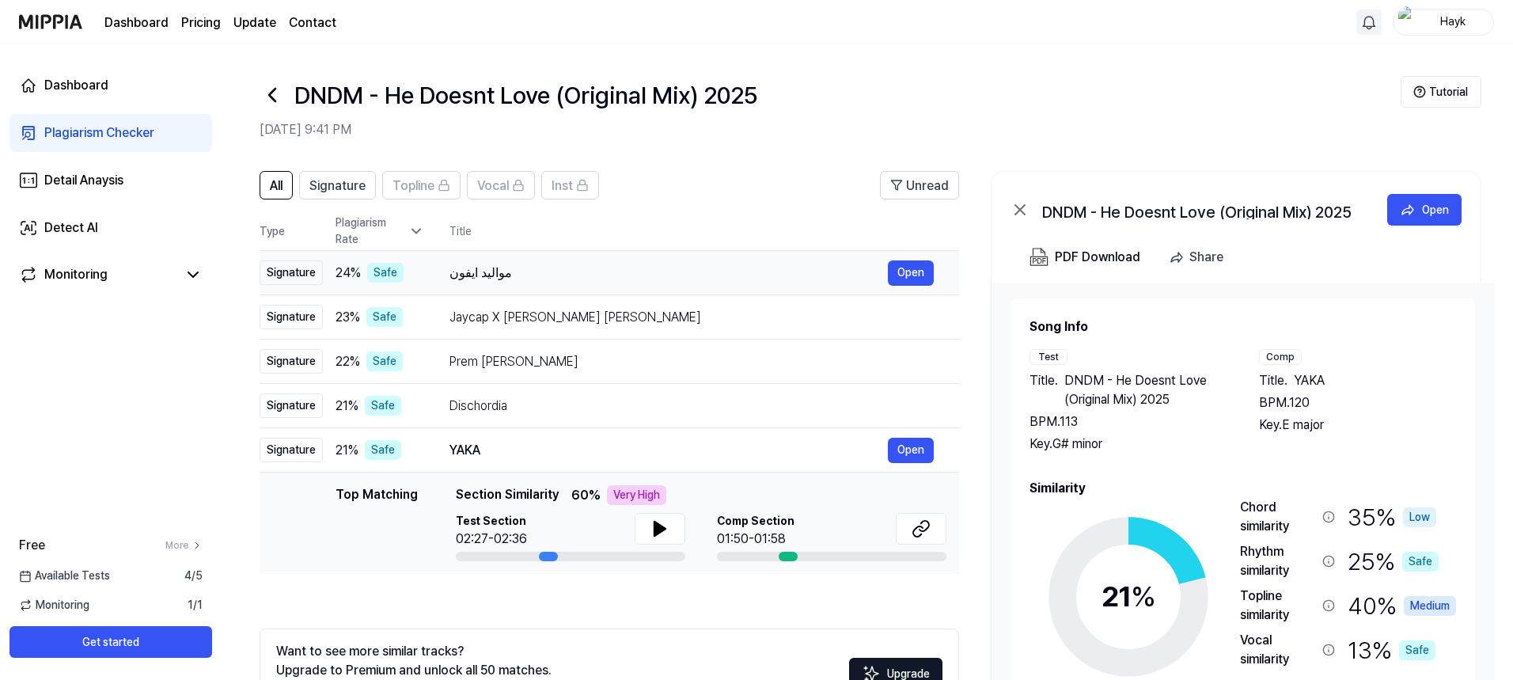
click at [474, 267] on div "مواليد ايفون" at bounding box center [668, 272] width 438 height 19
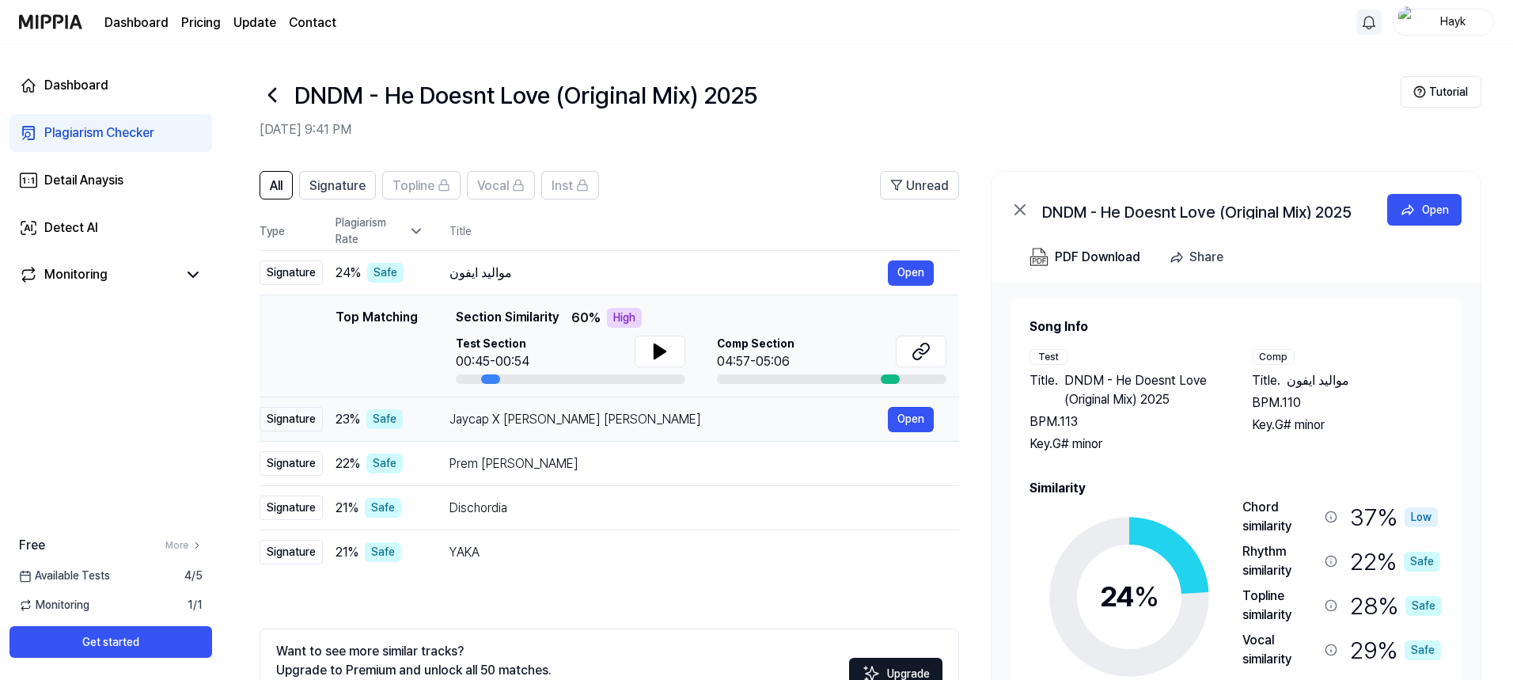
click at [489, 418] on div "Jaycap X [PERSON_NAME] [PERSON_NAME]" at bounding box center [668, 419] width 438 height 19
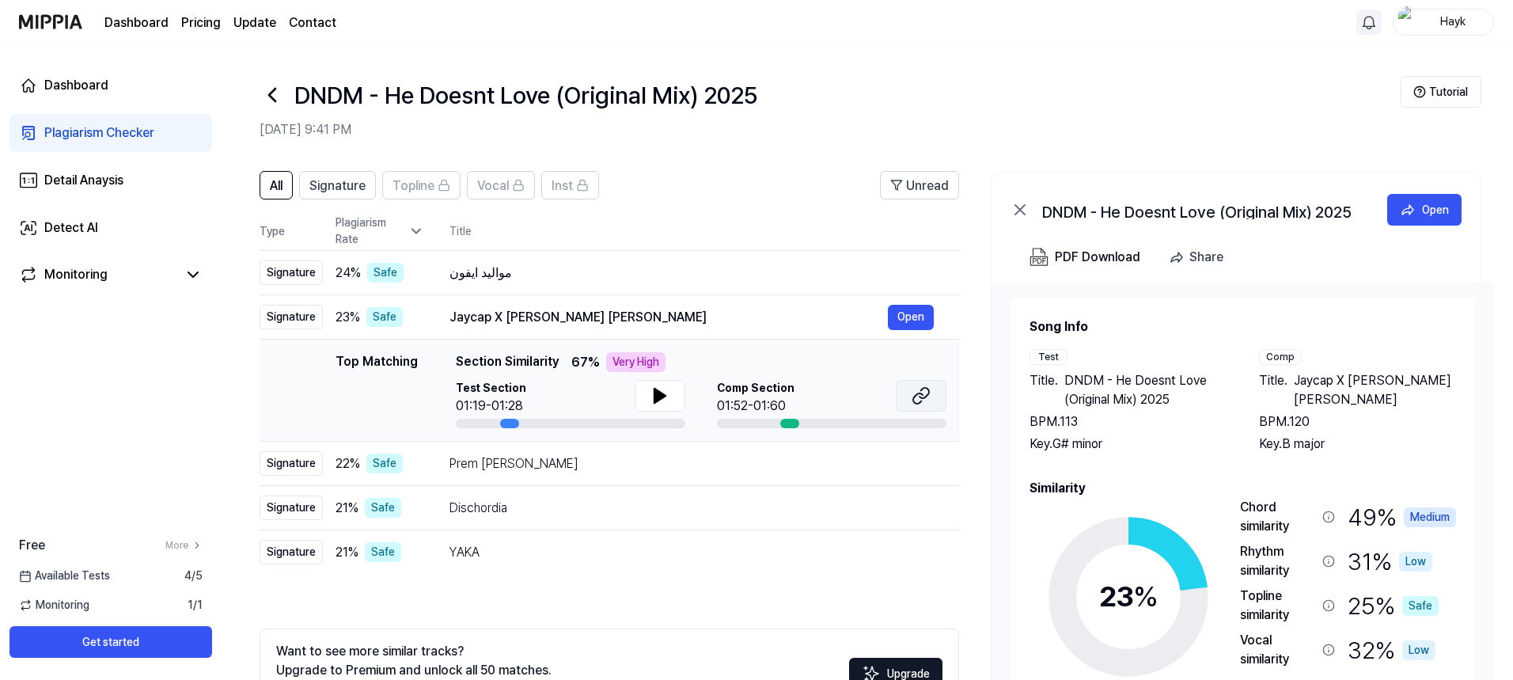
click at [934, 392] on button at bounding box center [921, 396] width 51 height 32
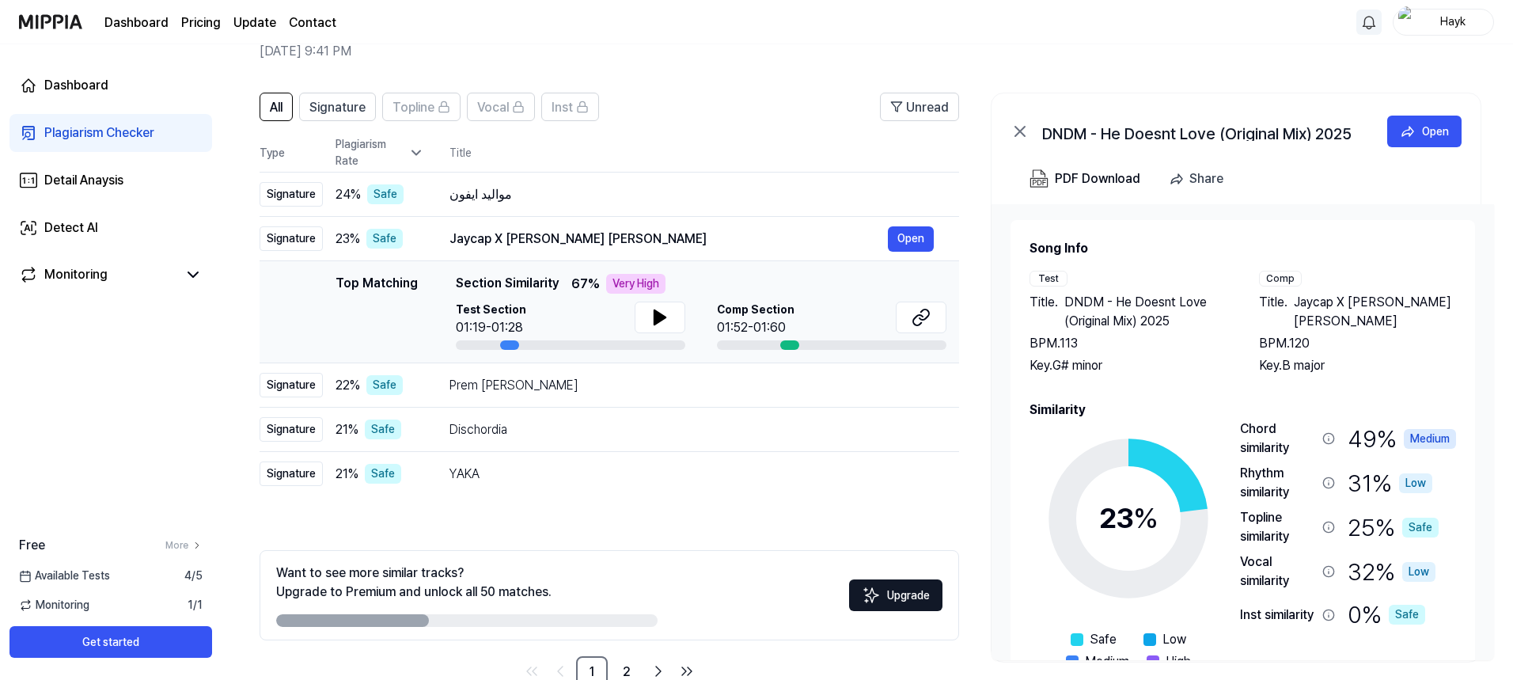
scroll to position [118, 0]
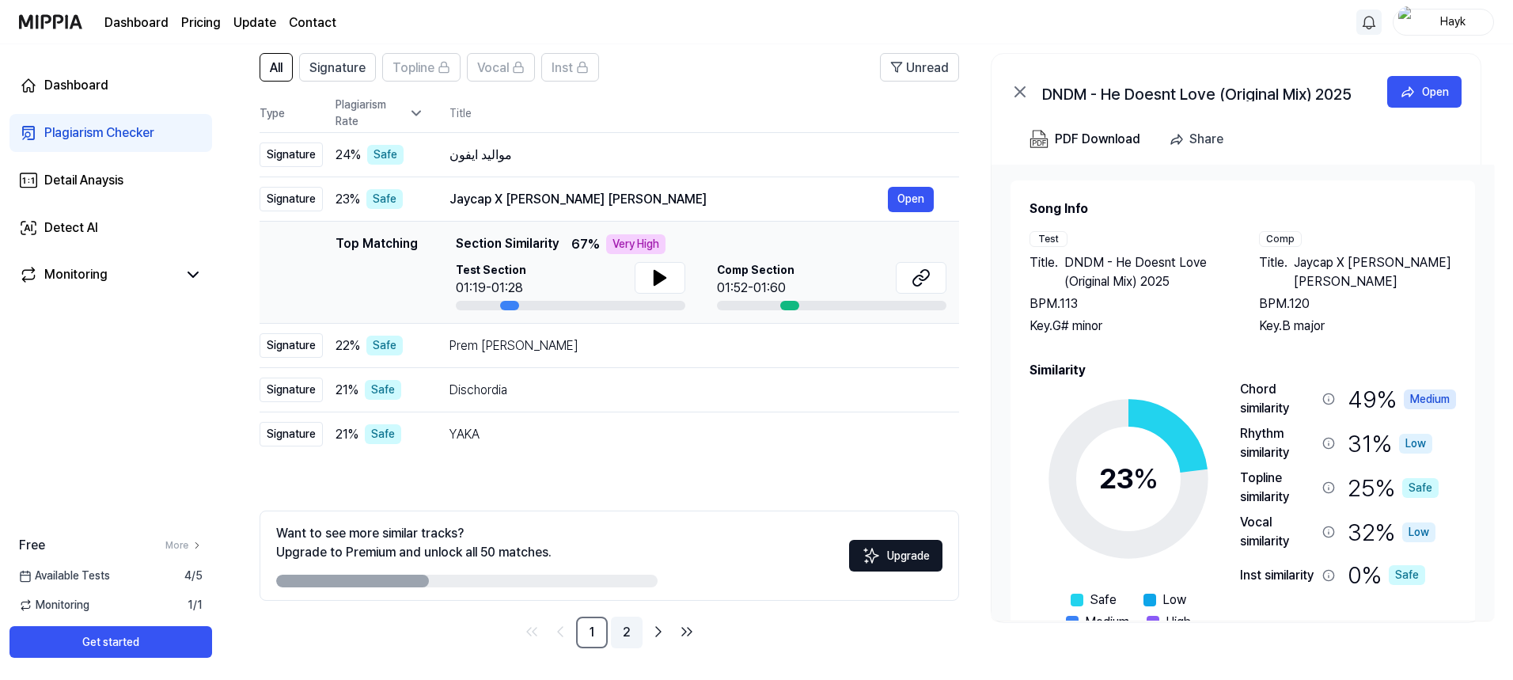
click at [631, 631] on link "2" at bounding box center [627, 632] width 32 height 32
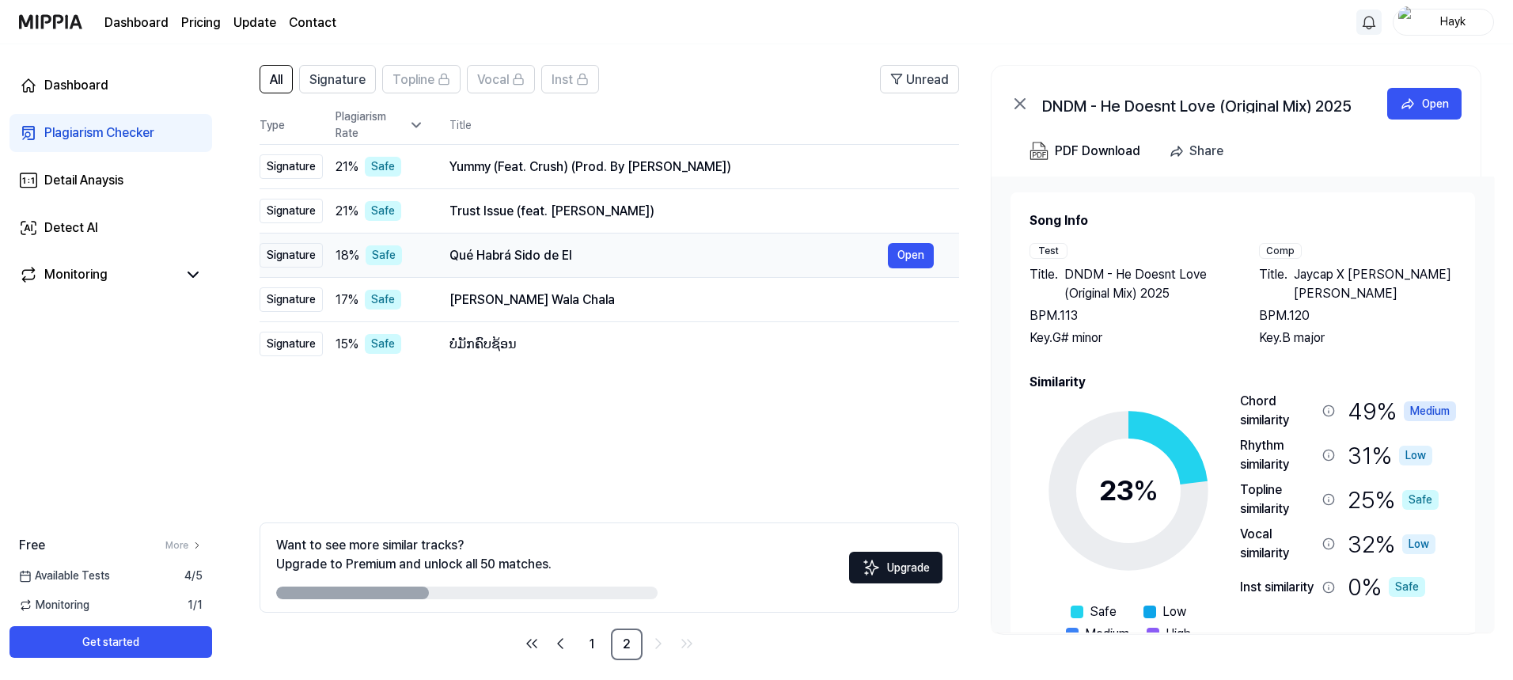
scroll to position [88, 0]
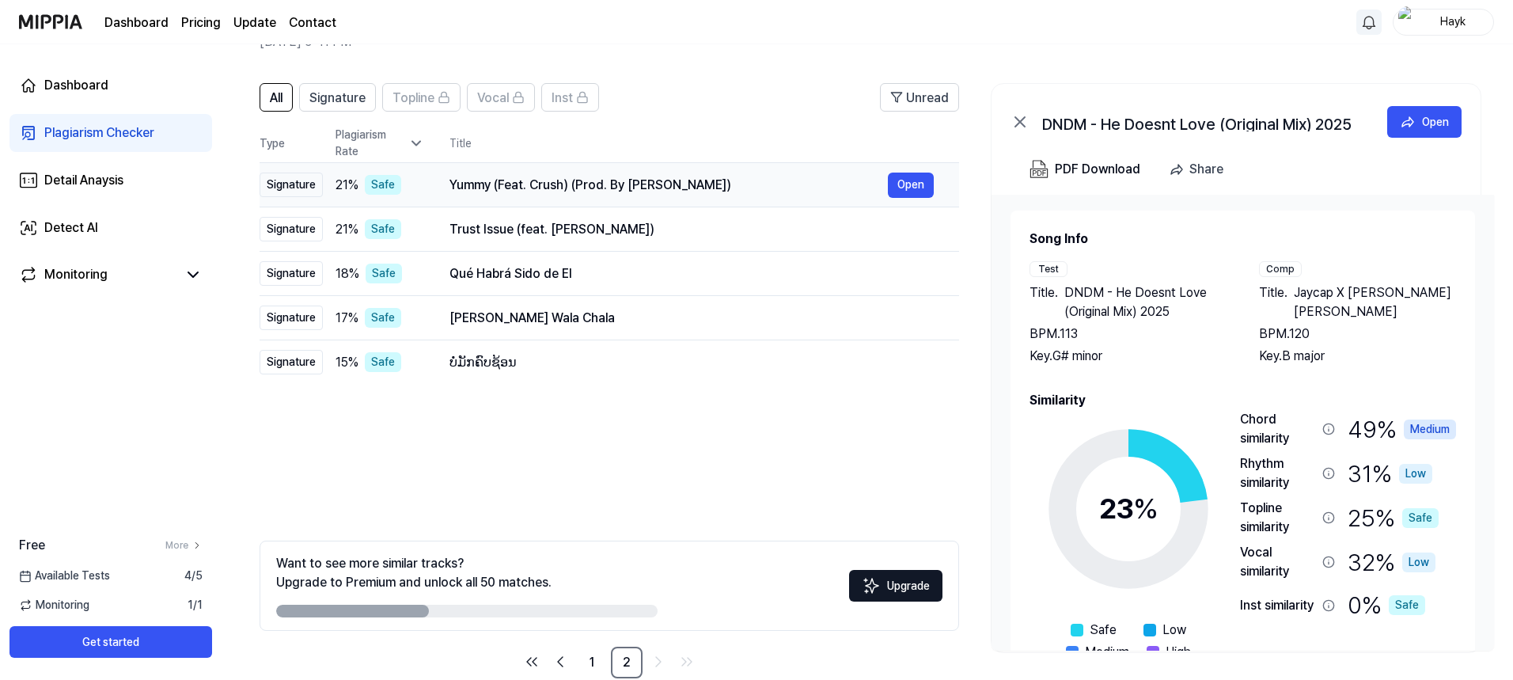
click at [463, 179] on div "Yummy (Feat. Crush) (Prod. By [PERSON_NAME])" at bounding box center [668, 185] width 438 height 19
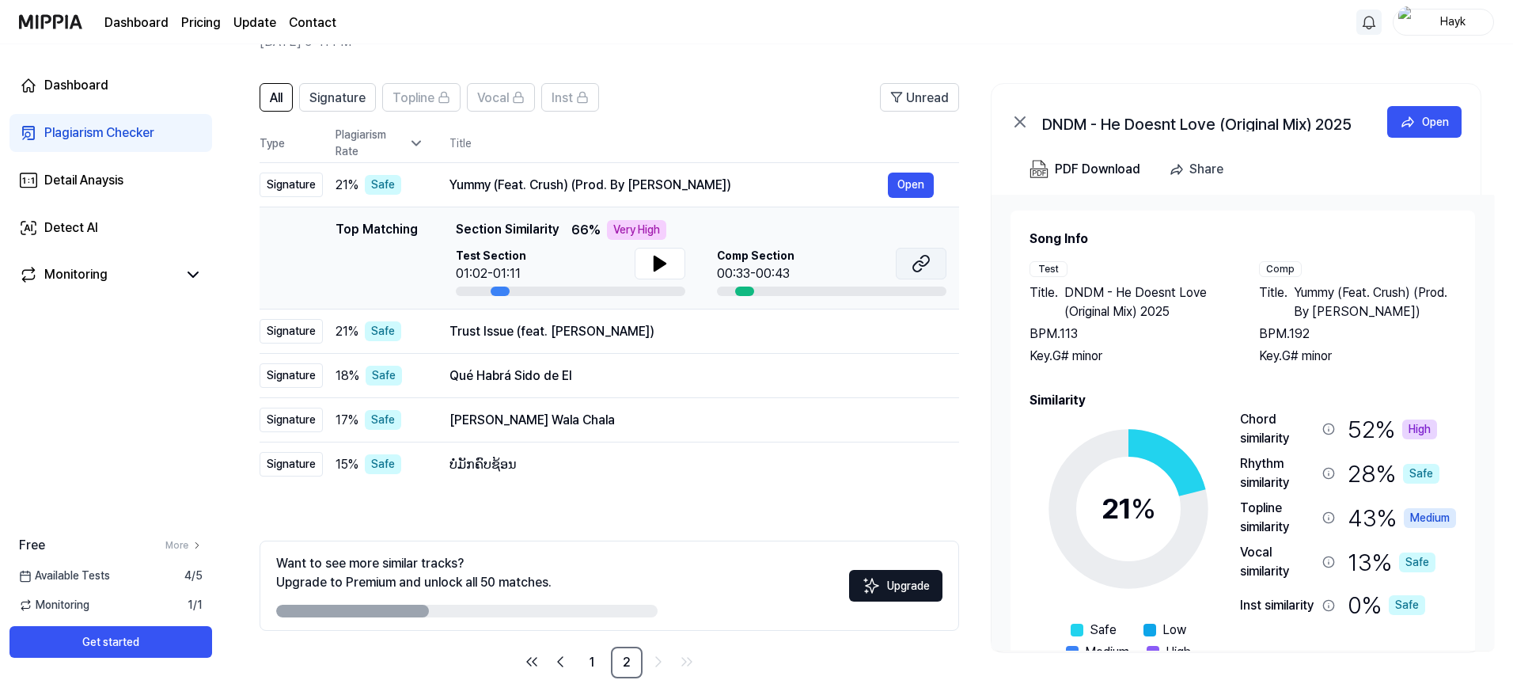
click at [919, 256] on icon at bounding box center [920, 263] width 19 height 19
click at [577, 332] on div "Trust Issue (feat. [PERSON_NAME])" at bounding box center [668, 331] width 438 height 19
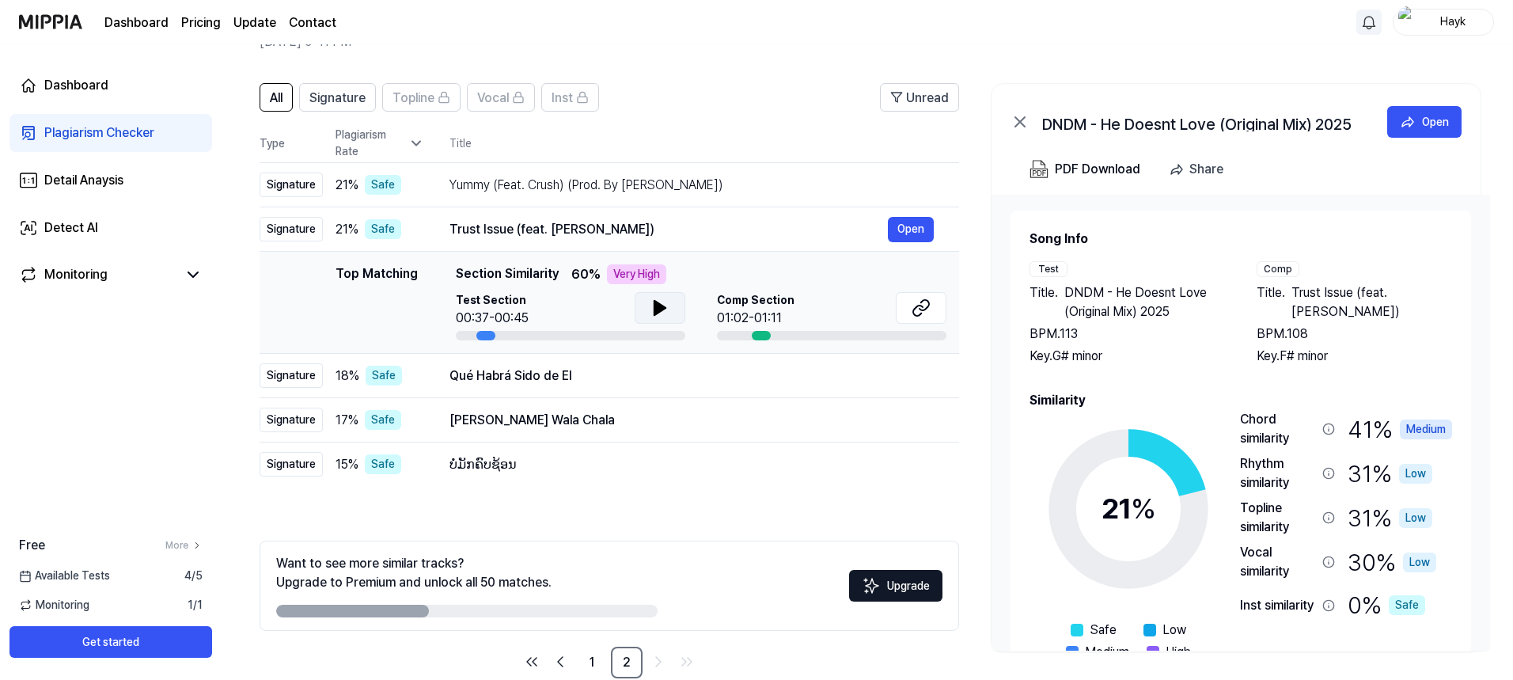
click at [654, 309] on icon at bounding box center [659, 308] width 11 height 14
click at [653, 309] on icon at bounding box center [659, 307] width 19 height 19
click at [910, 316] on button at bounding box center [921, 308] width 51 height 32
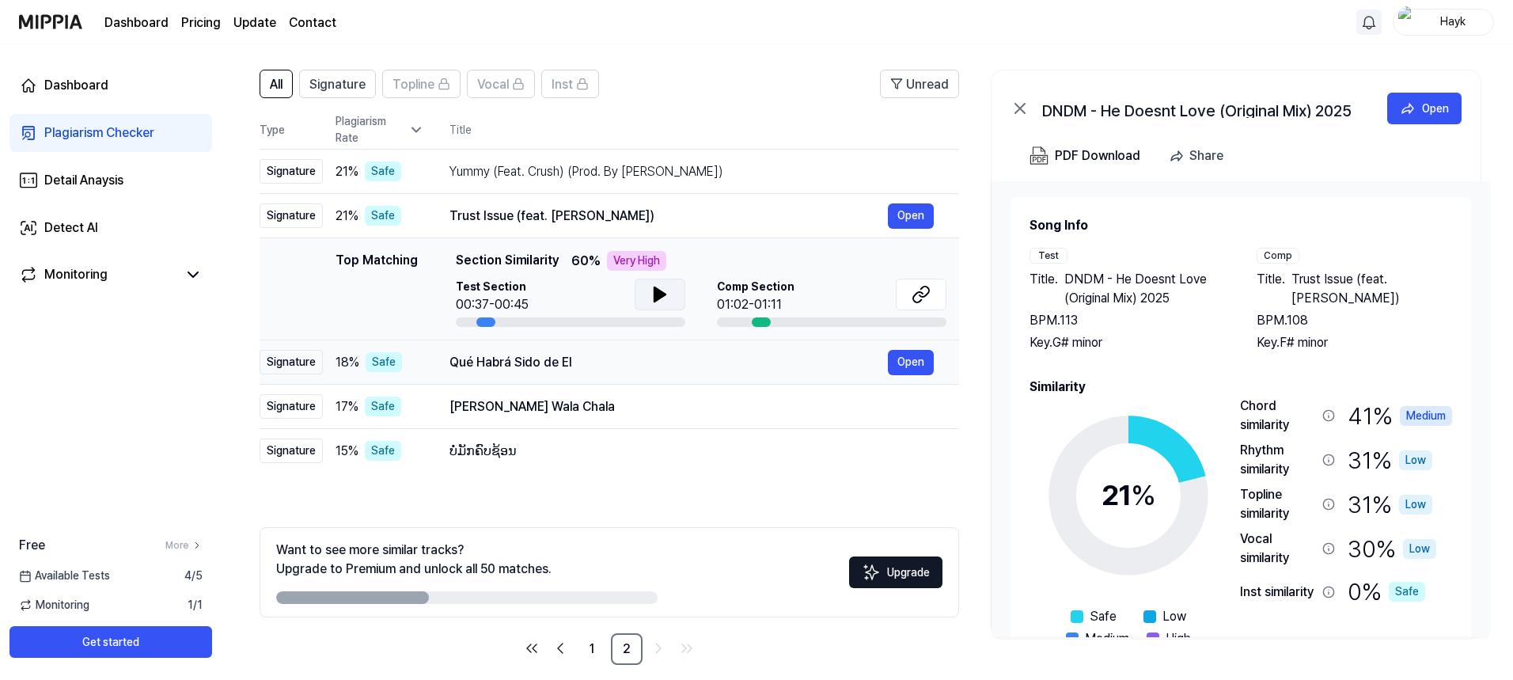
scroll to position [118, 0]
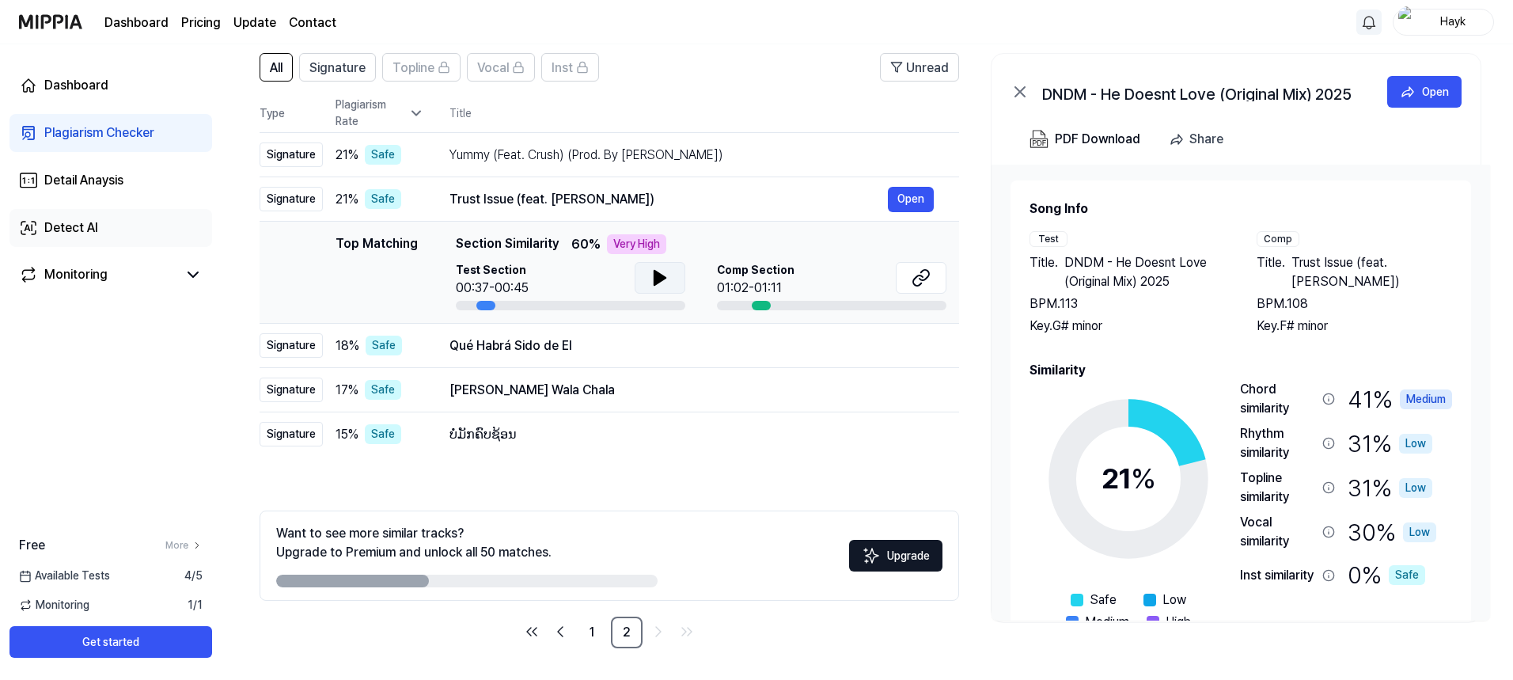
click at [65, 225] on div "Detect AI" at bounding box center [71, 227] width 54 height 19
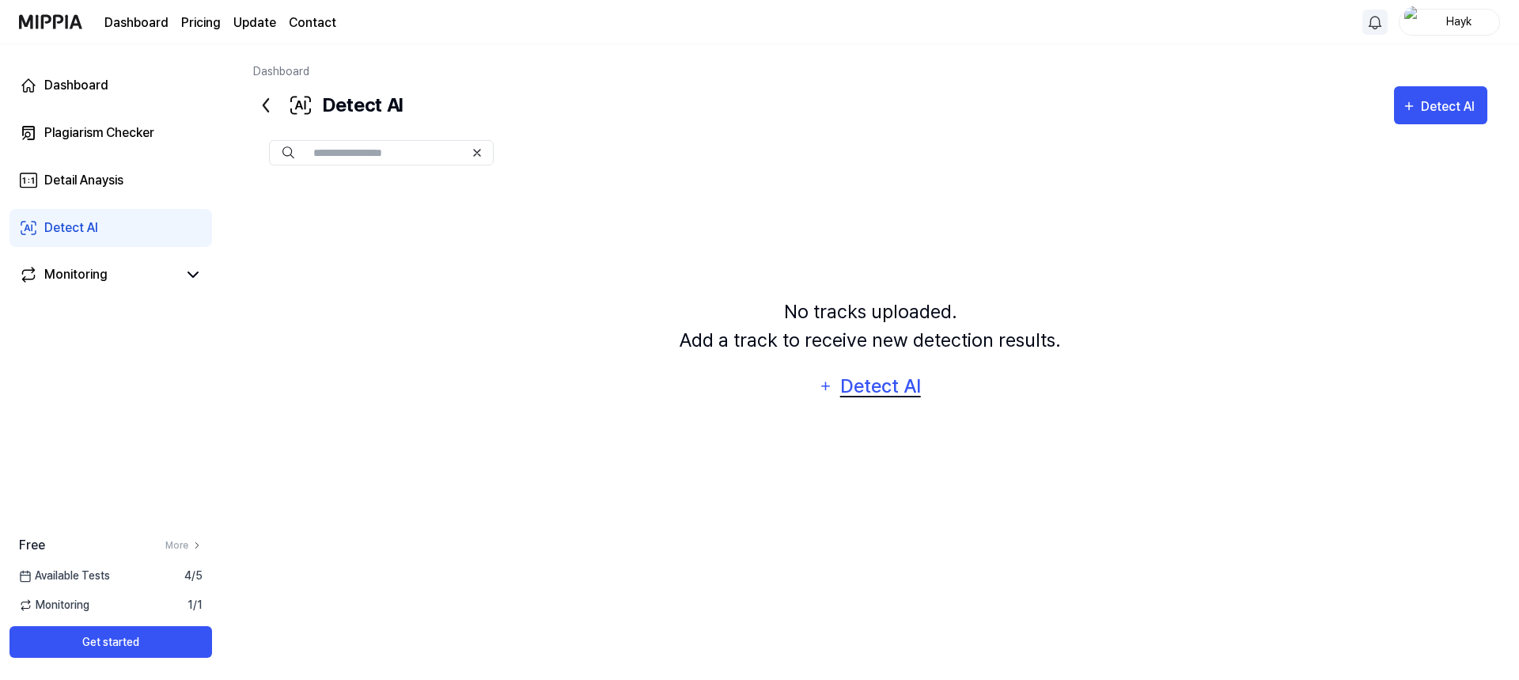
click at [877, 378] on div "Detect AI" at bounding box center [880, 386] width 85 height 30
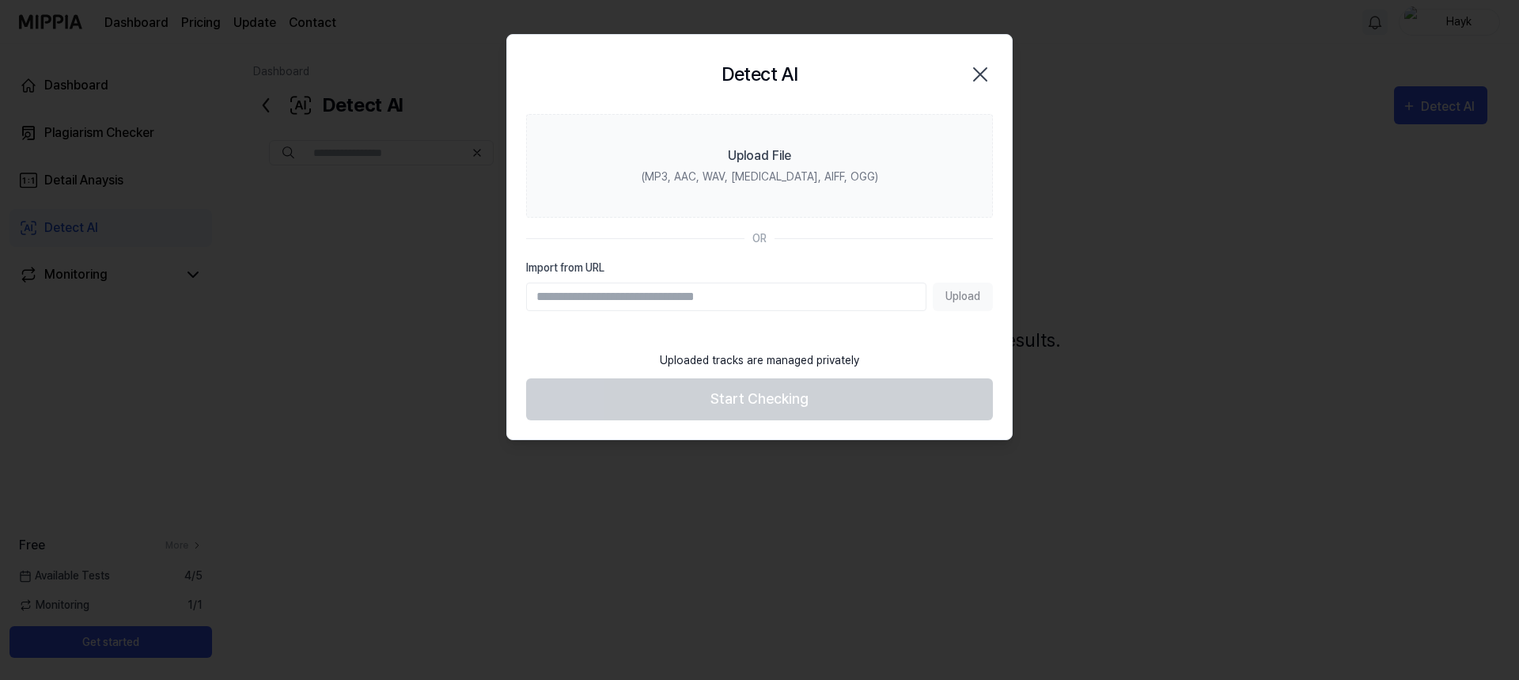
paste input "**********"
type input "**********"
click at [976, 297] on button "Upload" at bounding box center [963, 296] width 60 height 28
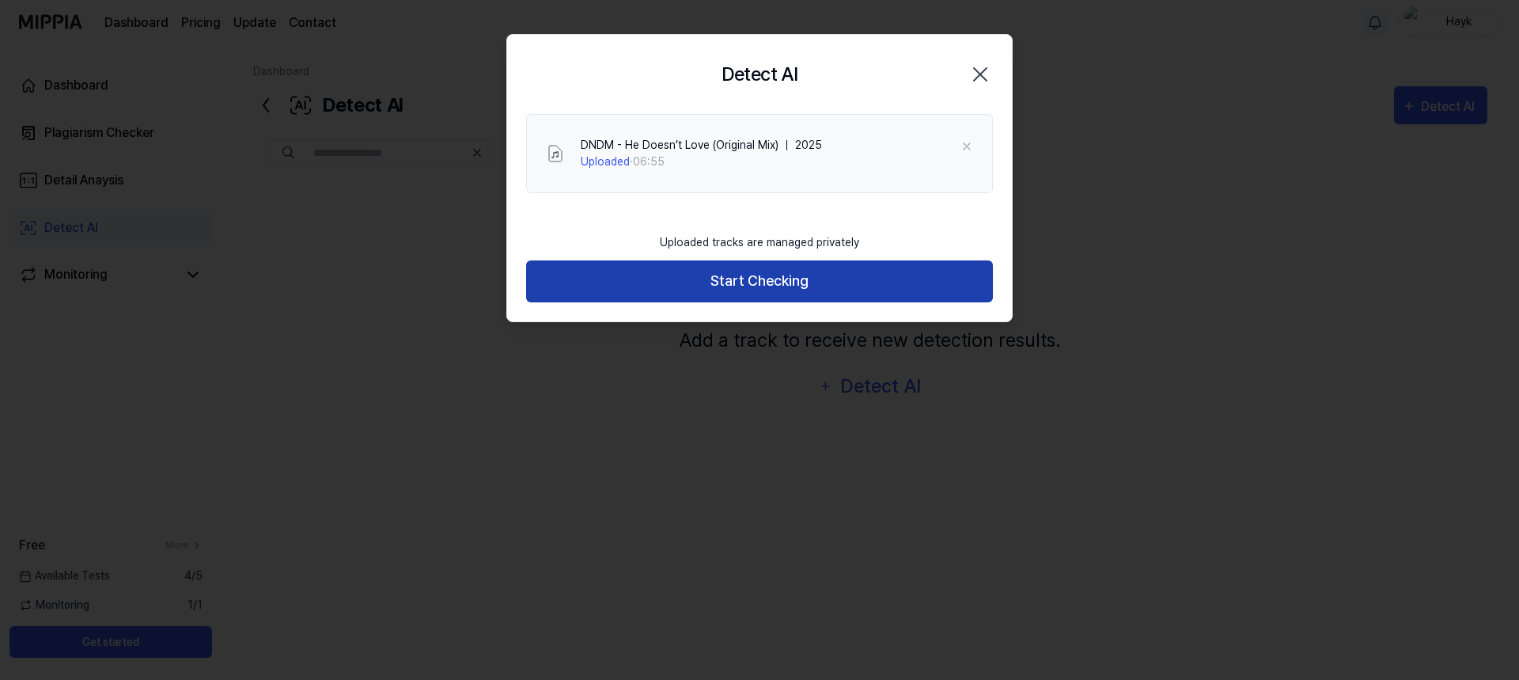
click at [678, 290] on button "Start Checking" at bounding box center [759, 281] width 467 height 42
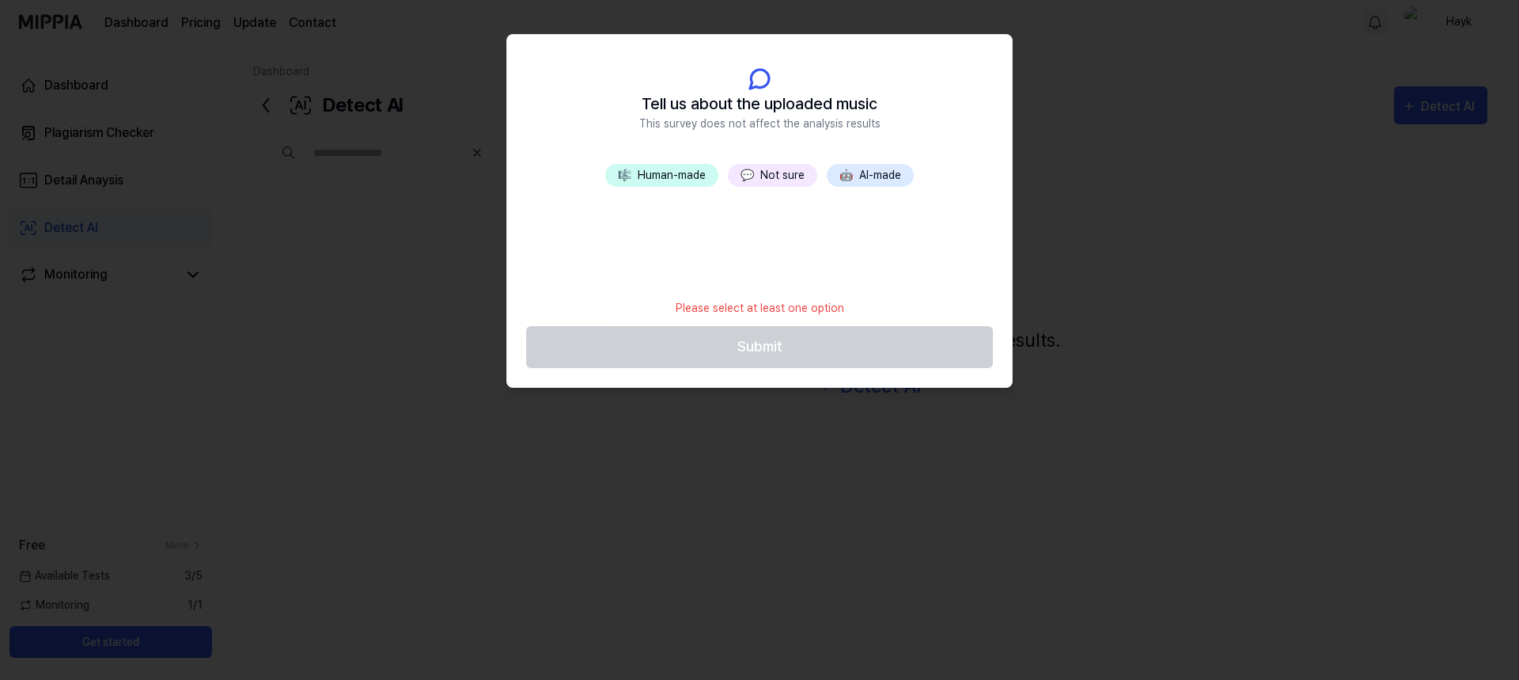
click at [688, 303] on div "Please select at least one option" at bounding box center [760, 308] width 188 height 36
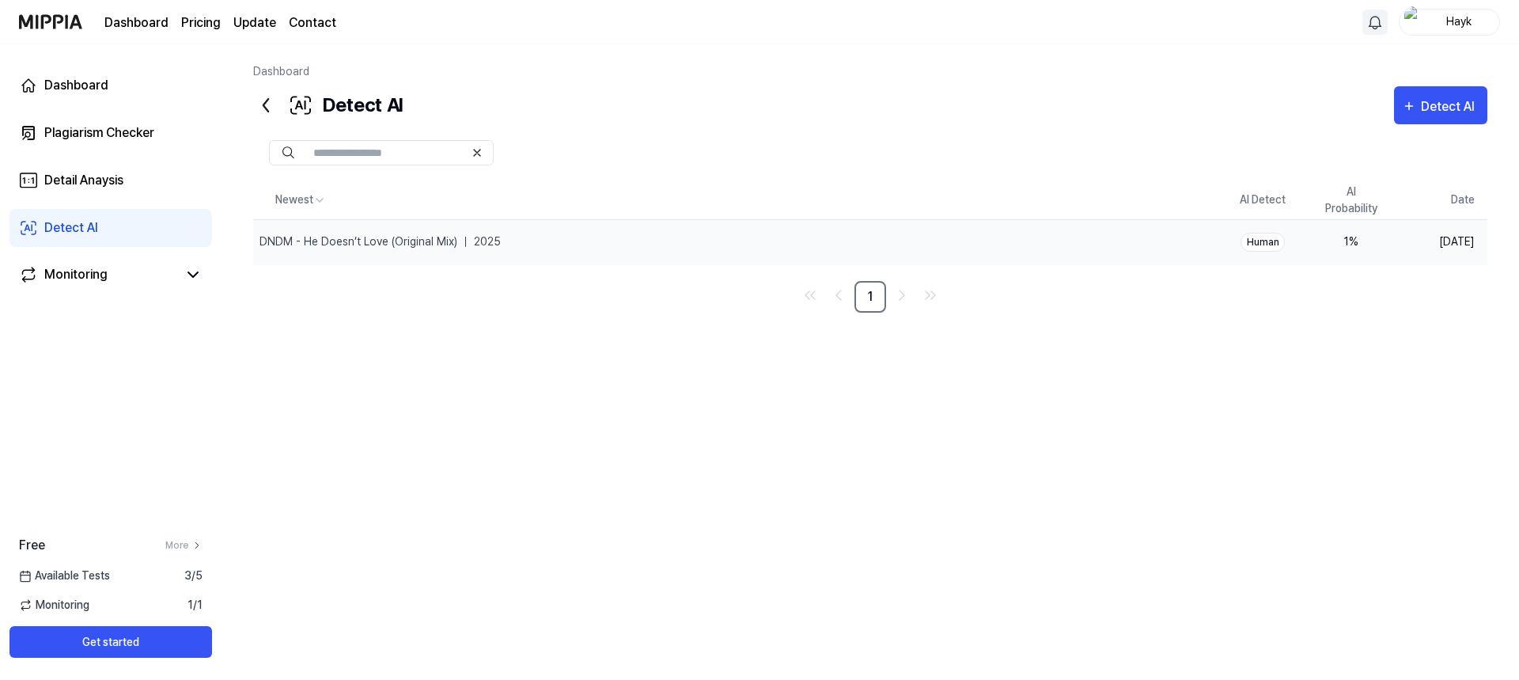
click at [1253, 243] on div "Human" at bounding box center [1263, 242] width 44 height 19
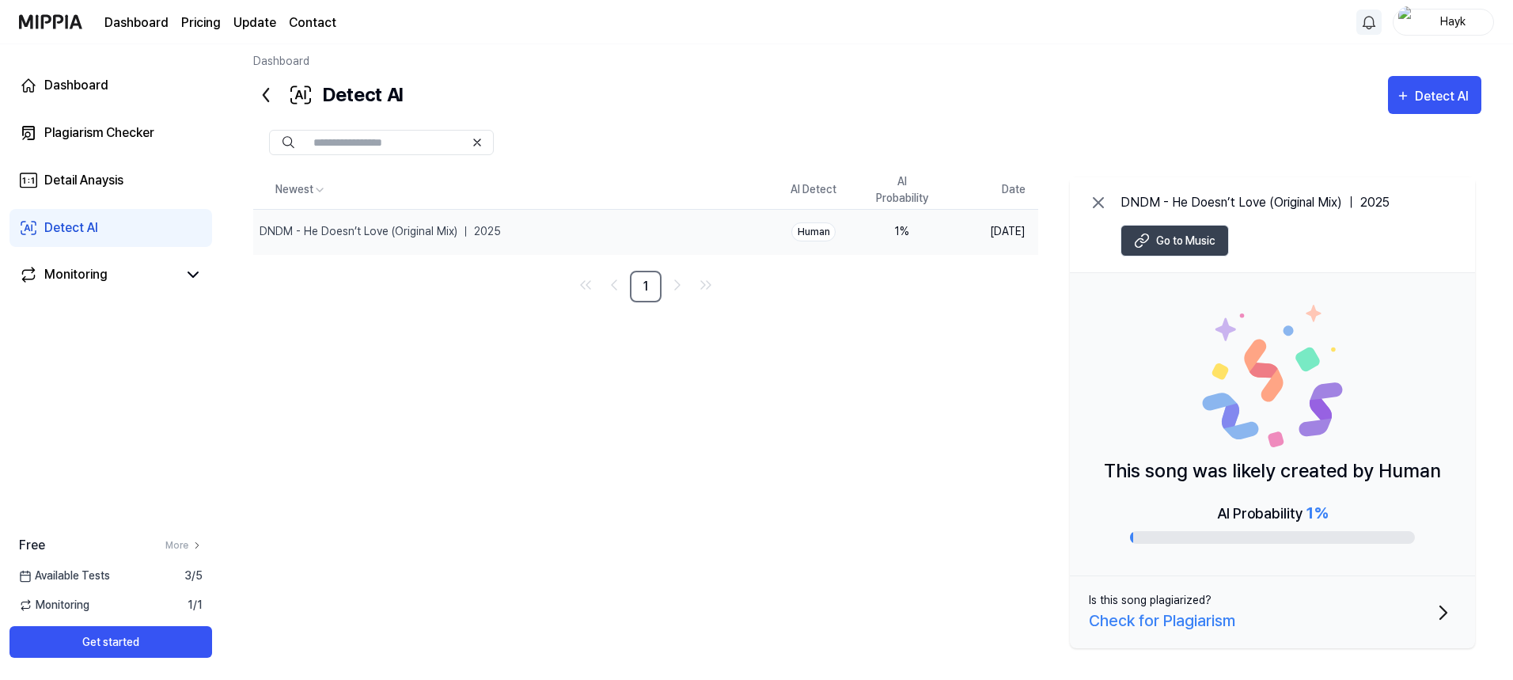
scroll to position [17, 0]
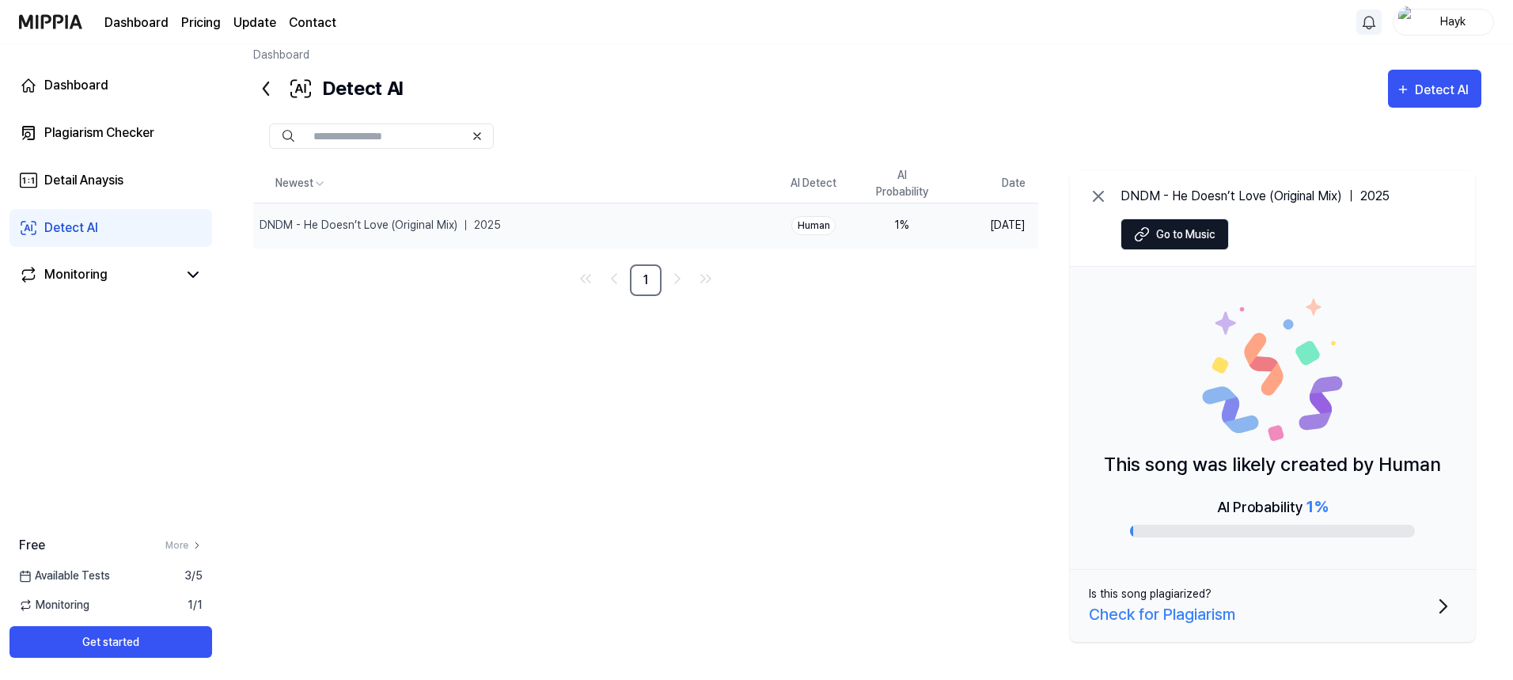
click at [1102, 202] on icon at bounding box center [1098, 196] width 19 height 19
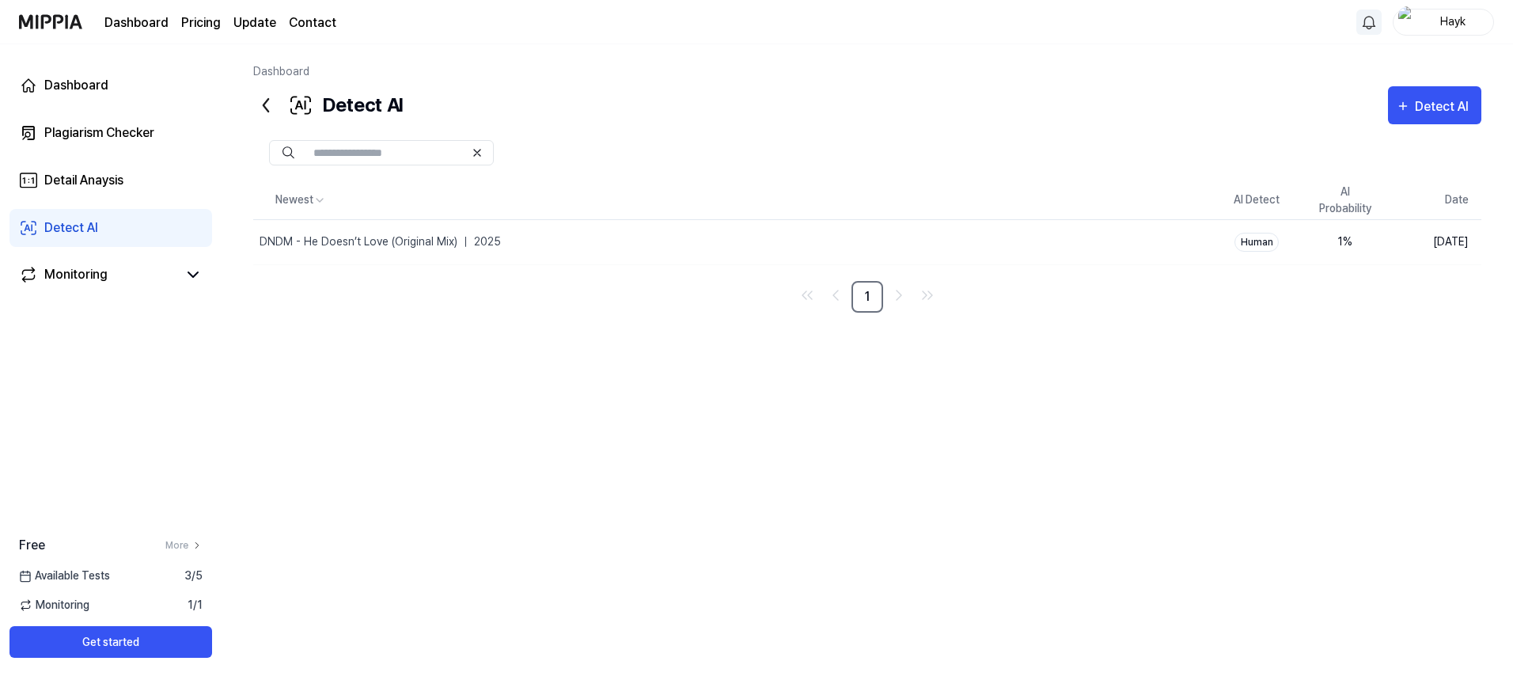
scroll to position [0, 0]
click at [74, 76] on div "Dashboard" at bounding box center [76, 85] width 64 height 19
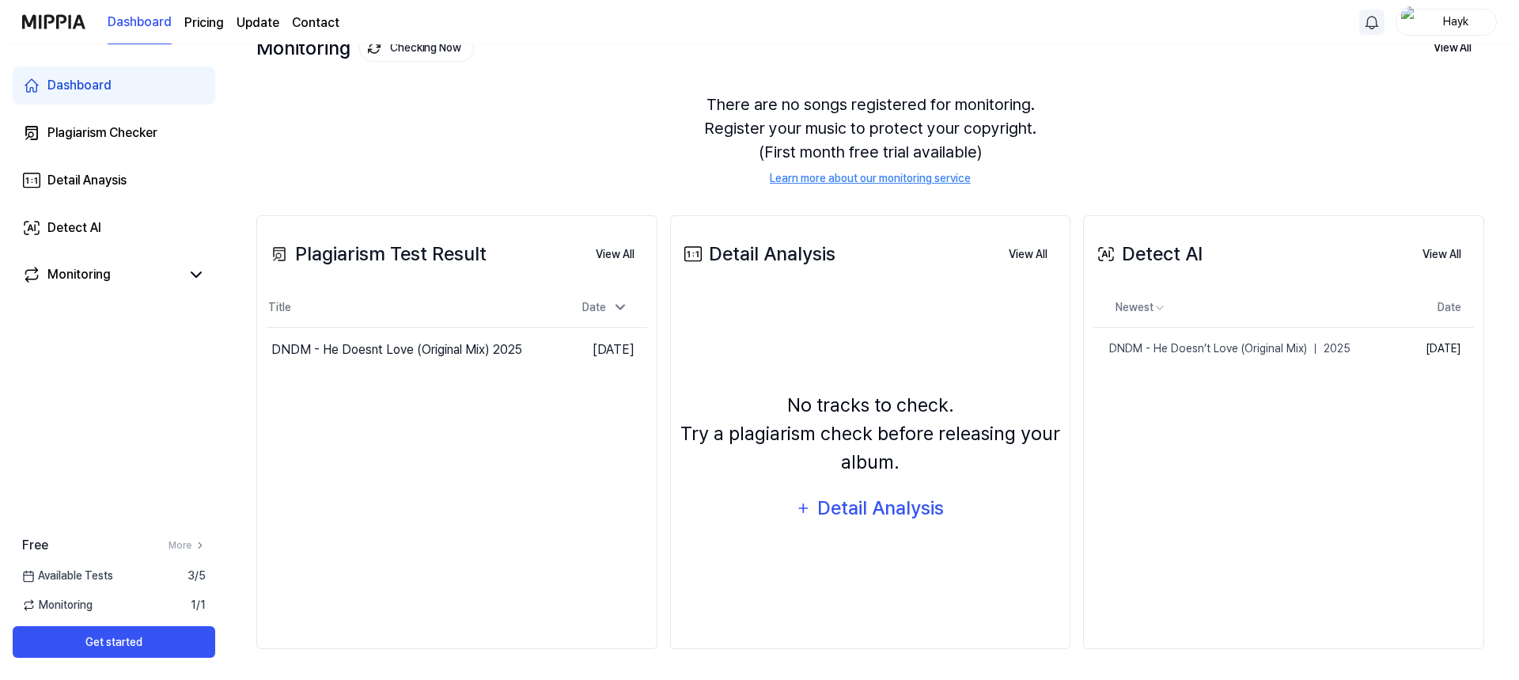
scroll to position [111, 0]
click at [856, 501] on div "Detail Analysis" at bounding box center [877, 507] width 129 height 30
